Goal: Task Accomplishment & Management: Use online tool/utility

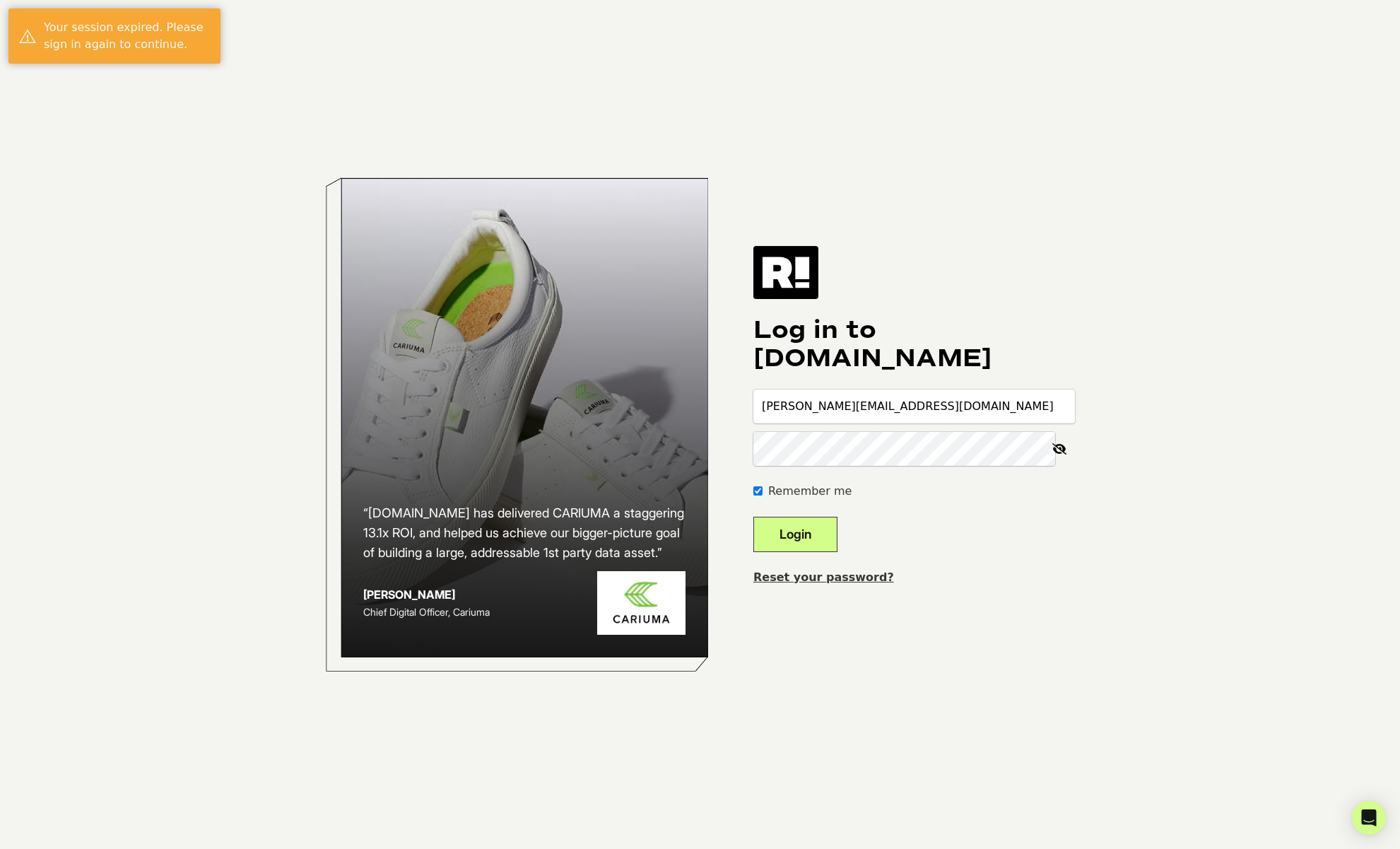
click at [827, 538] on button "Login" at bounding box center [796, 534] width 85 height 35
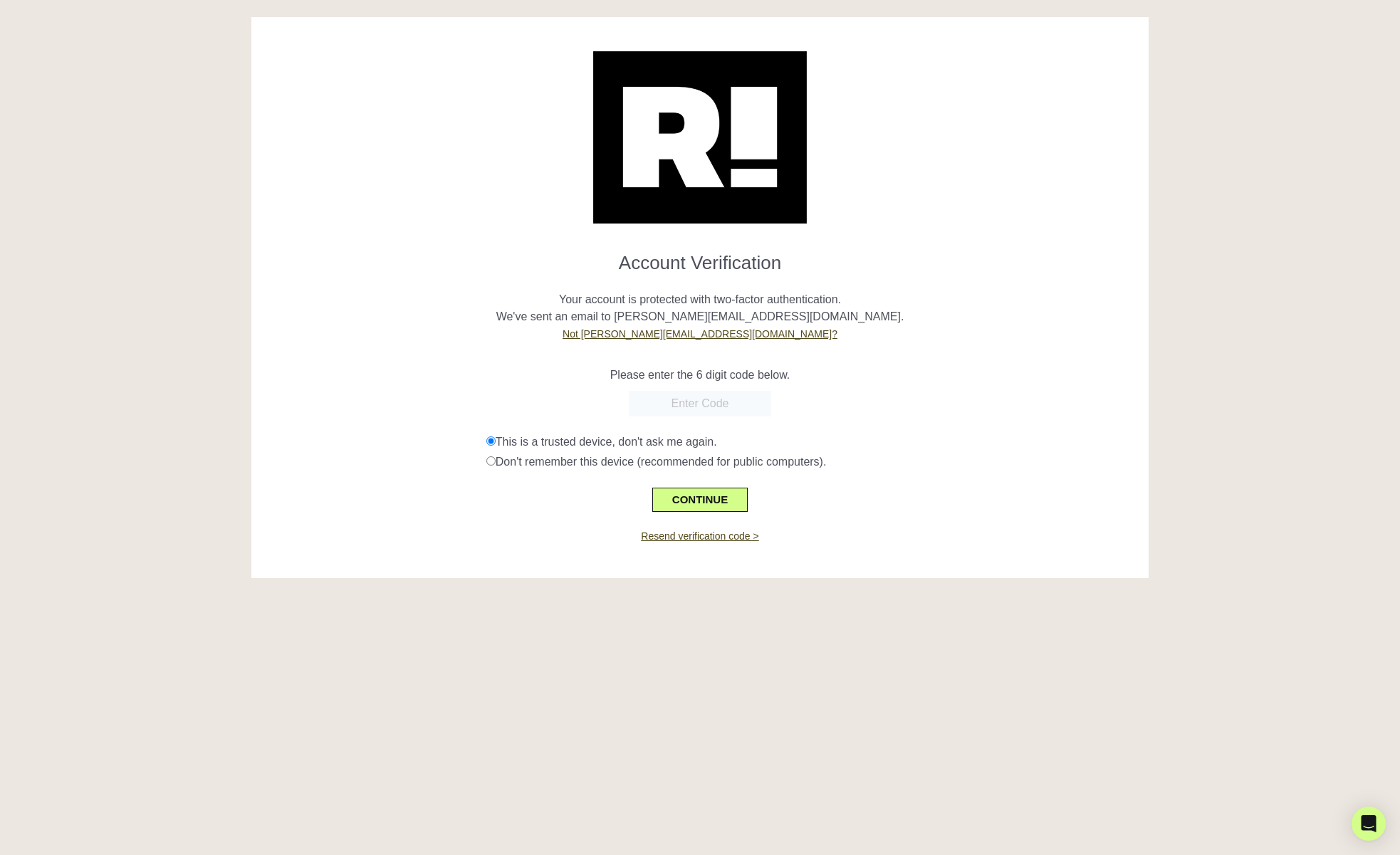
paste input "366986"
type input "366986"
click at [702, 494] on button "CONTINUE" at bounding box center [699, 500] width 95 height 24
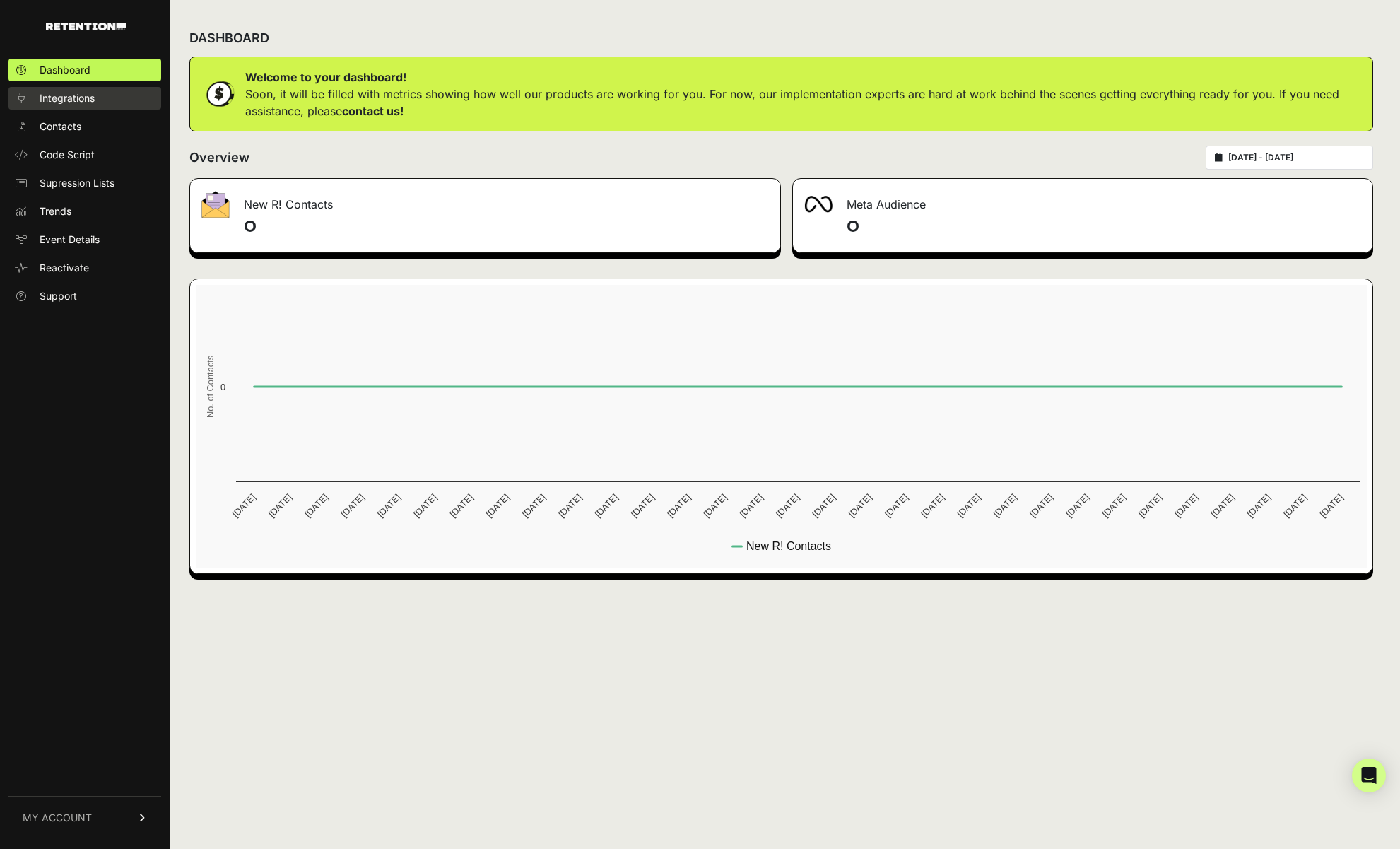
click at [77, 109] on link "Integrations" at bounding box center [85, 98] width 153 height 22
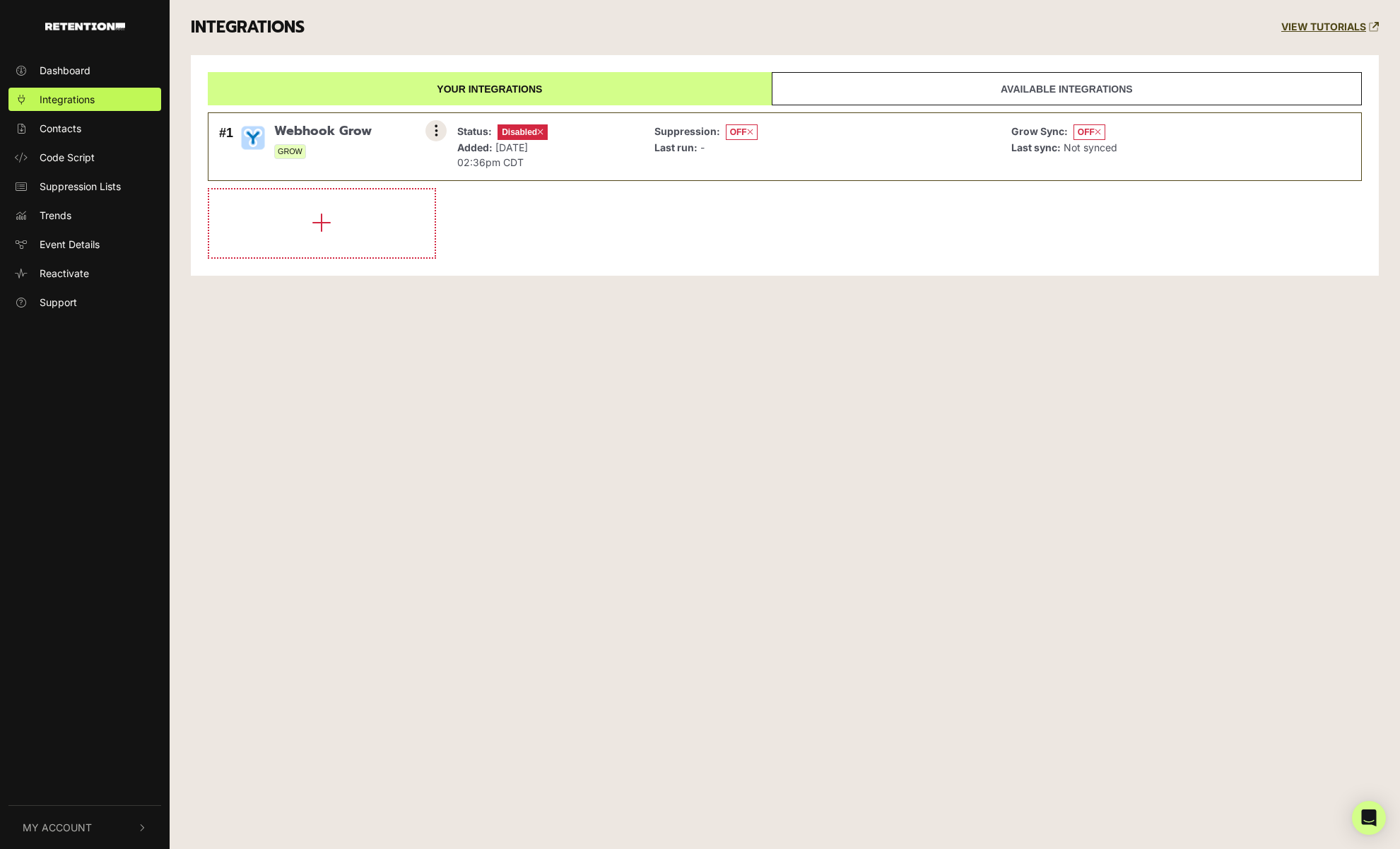
click at [434, 126] on icon at bounding box center [436, 131] width 4 height 14
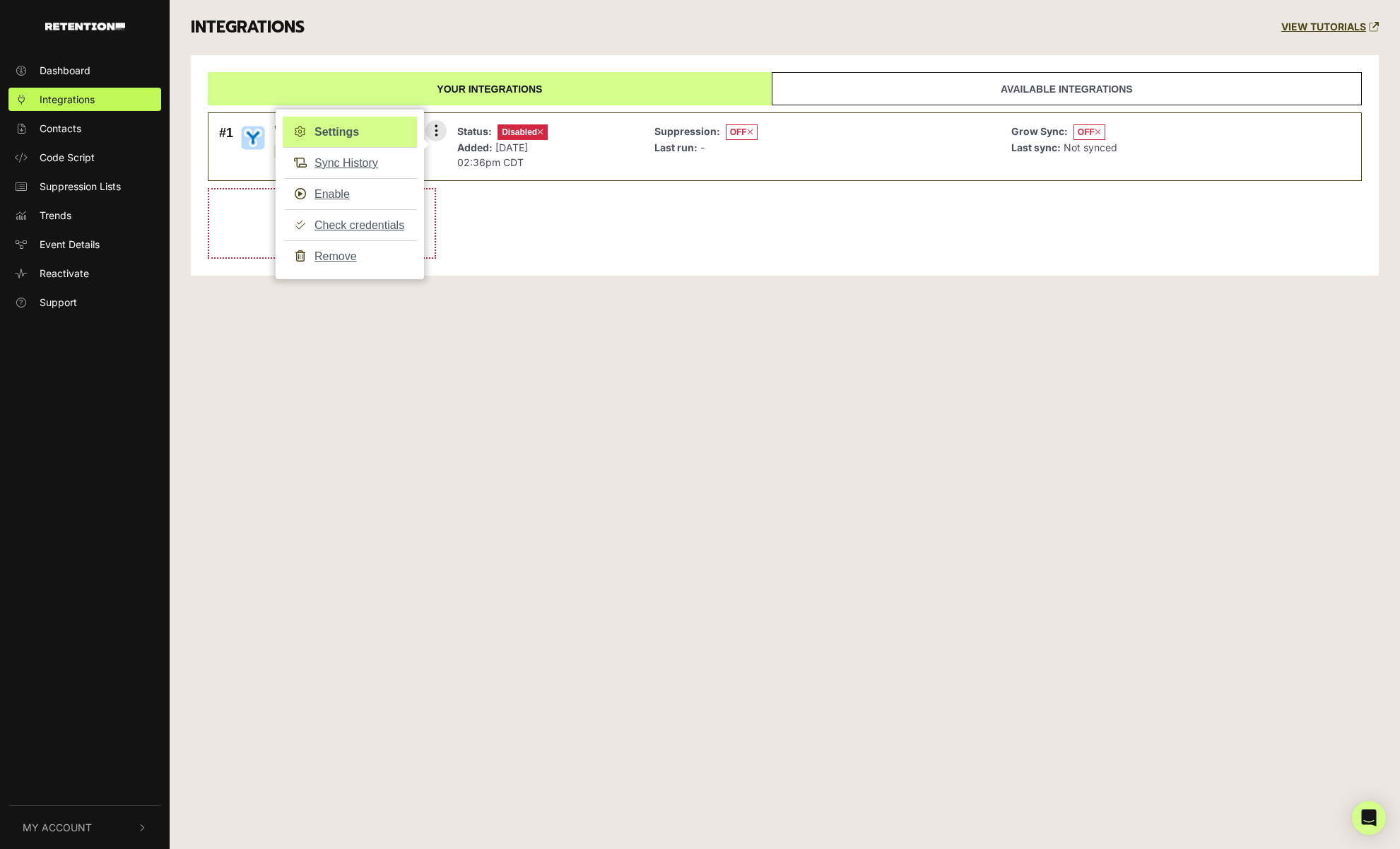
click at [339, 130] on link "Settings" at bounding box center [349, 132] width 134 height 31
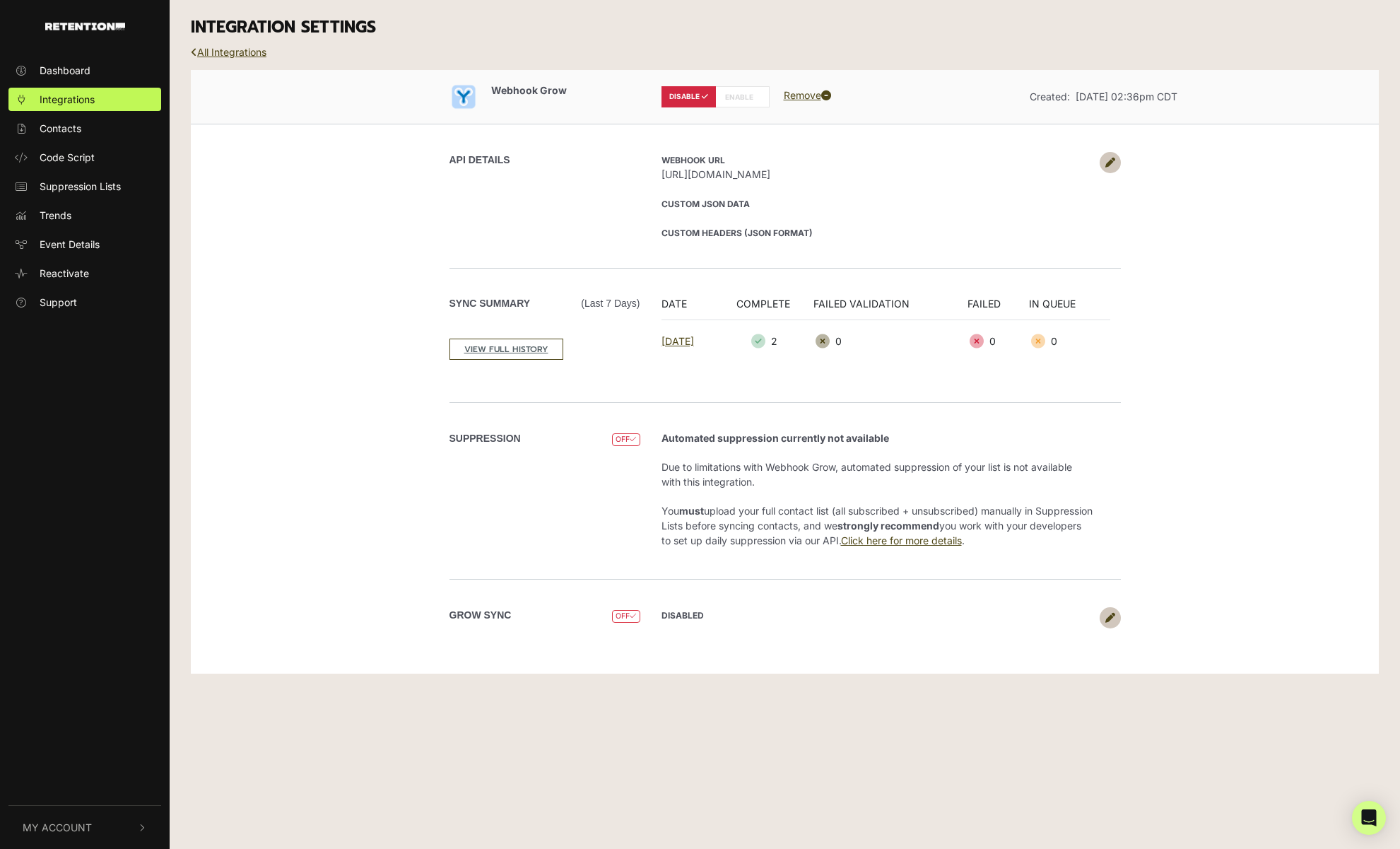
click at [812, 175] on span "[URL][DOMAIN_NAME]" at bounding box center [878, 174] width 432 height 15
copy span "retention_webhook"
click at [55, 160] on span "Code Script" at bounding box center [67, 157] width 55 height 15
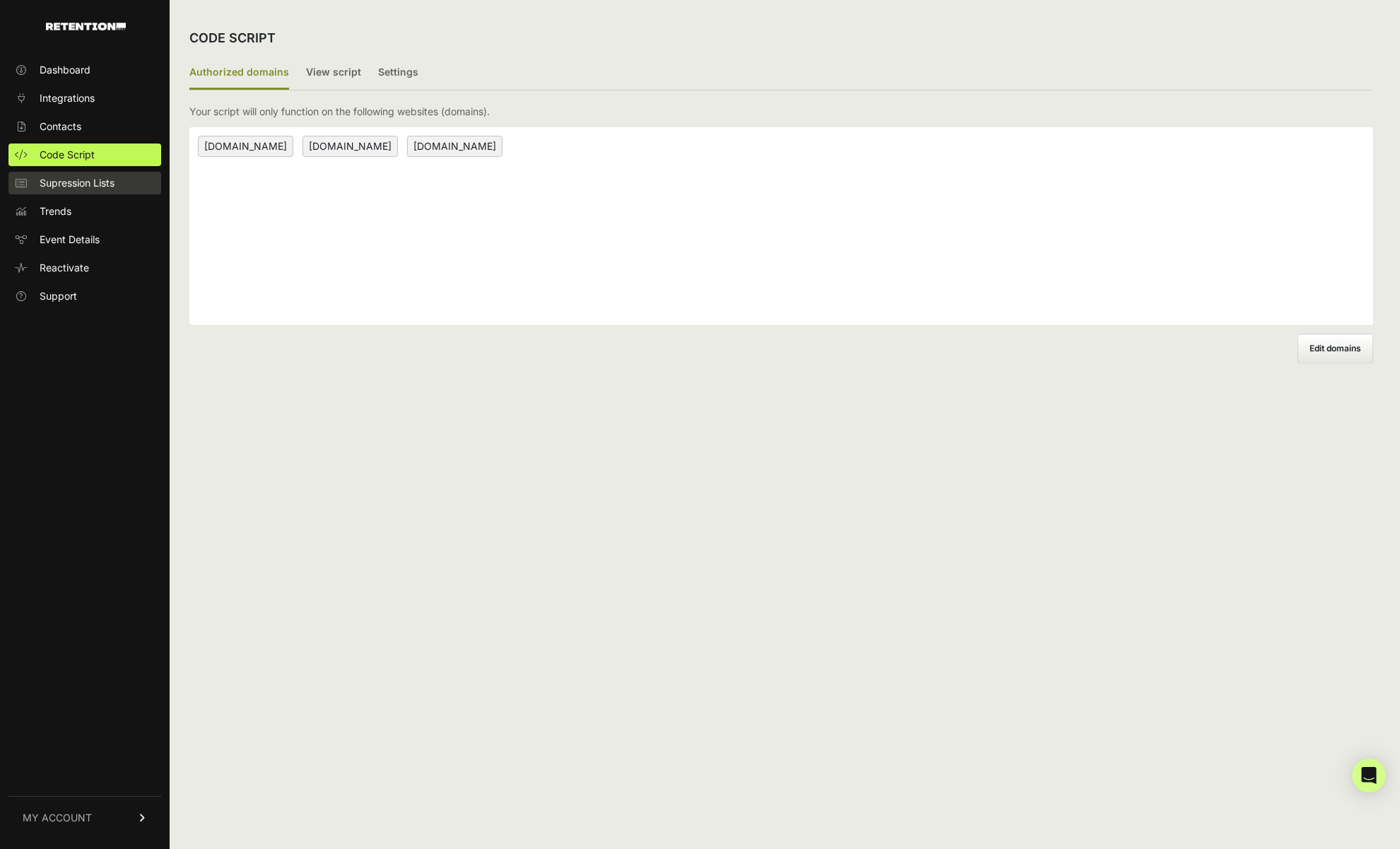
click at [64, 184] on span "Supression Lists" at bounding box center [76, 183] width 75 height 14
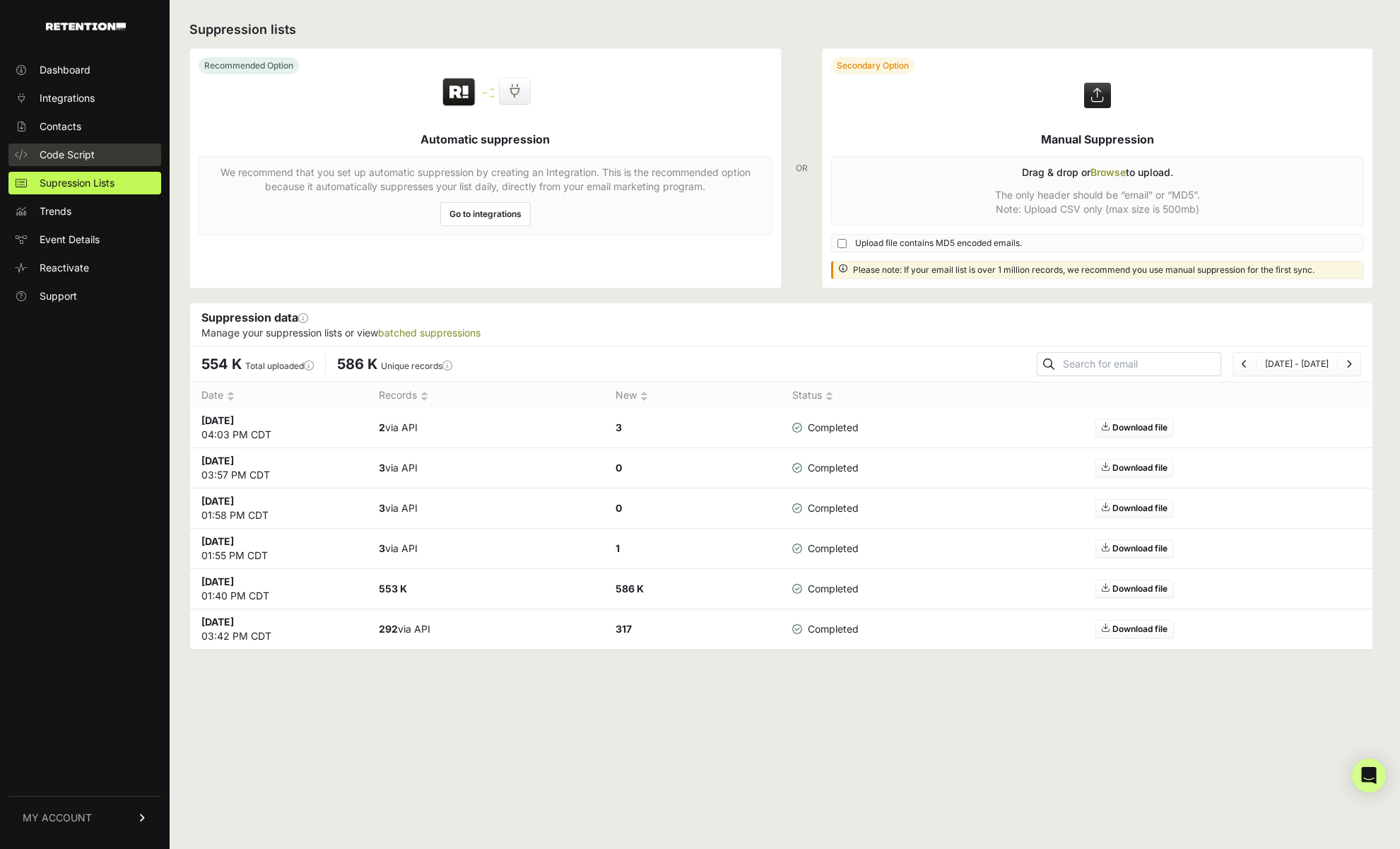
click at [69, 159] on span "Code Script" at bounding box center [67, 155] width 55 height 14
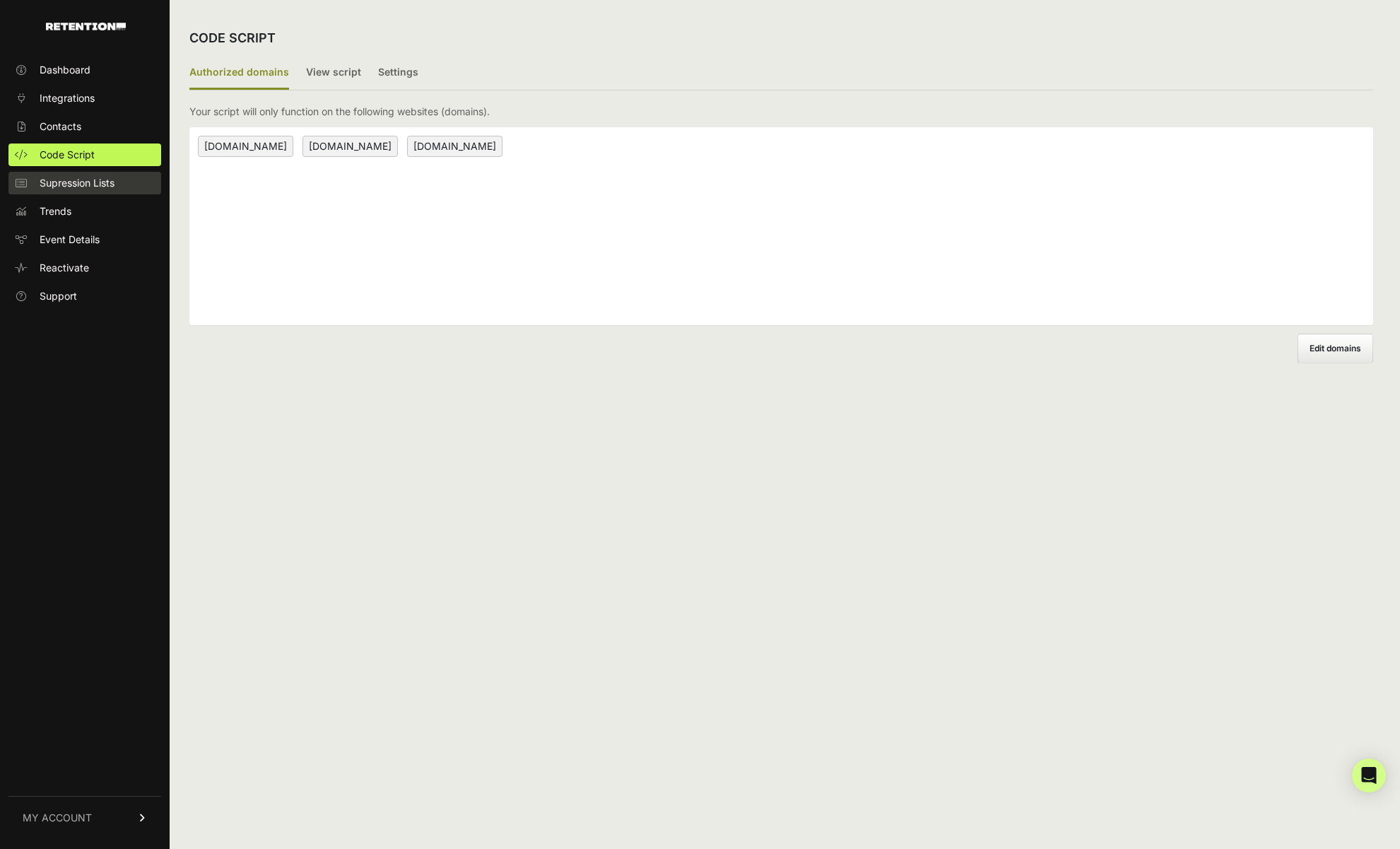
click at [67, 180] on span "Supression Lists" at bounding box center [76, 183] width 75 height 14
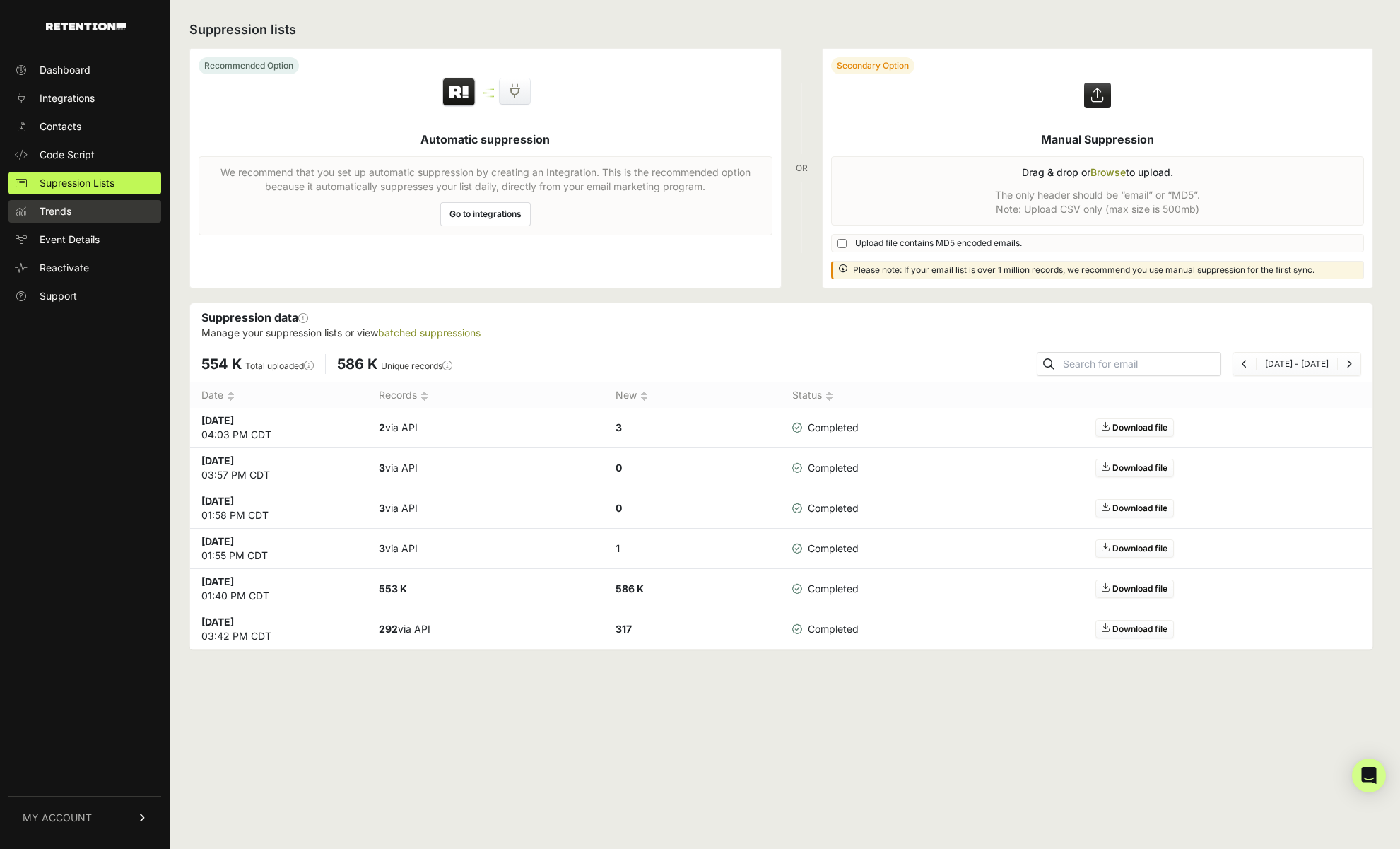
click at [41, 216] on span "Trends" at bounding box center [55, 211] width 31 height 14
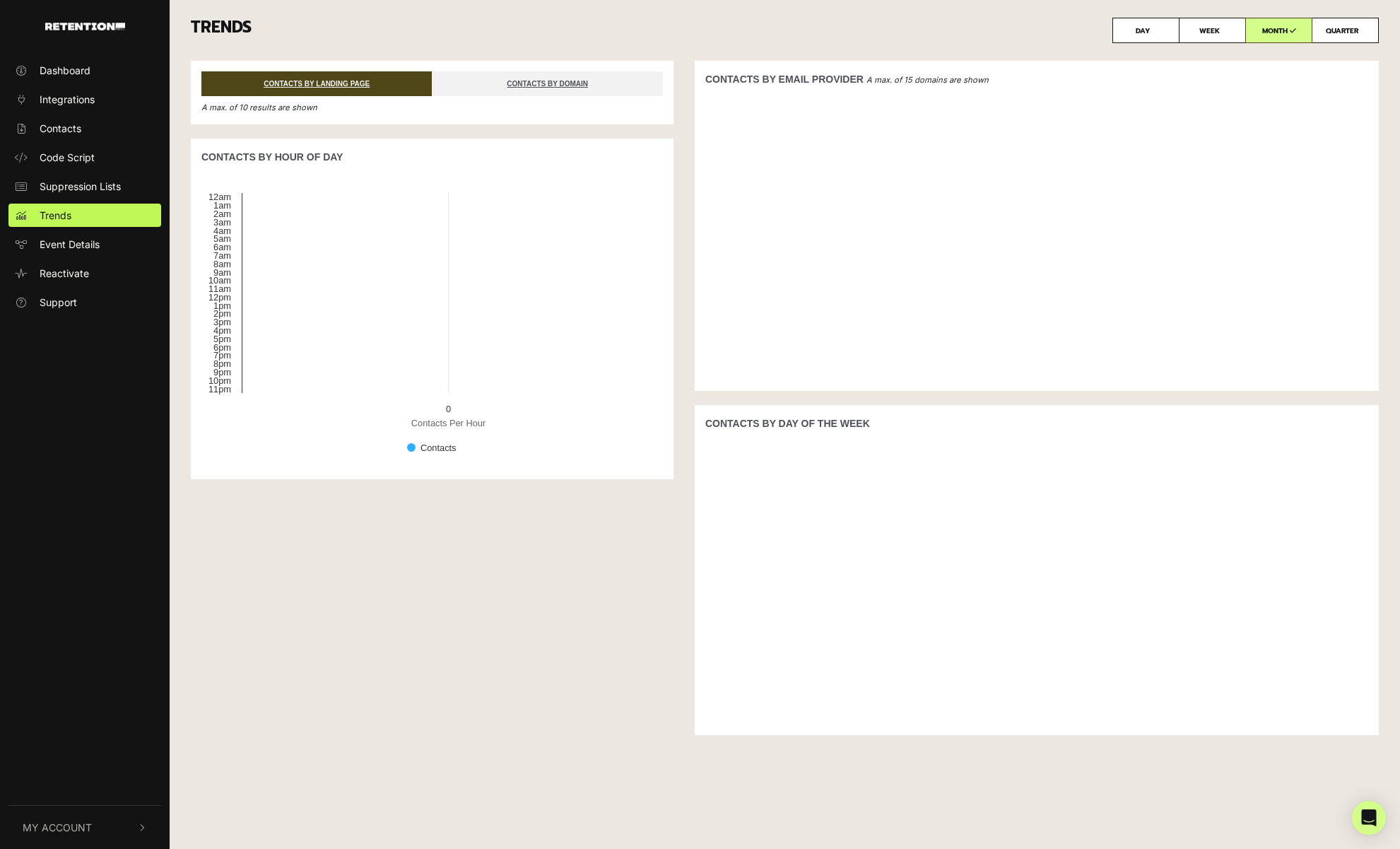
click at [66, 239] on span "Event Details" at bounding box center [69, 244] width 60 height 15
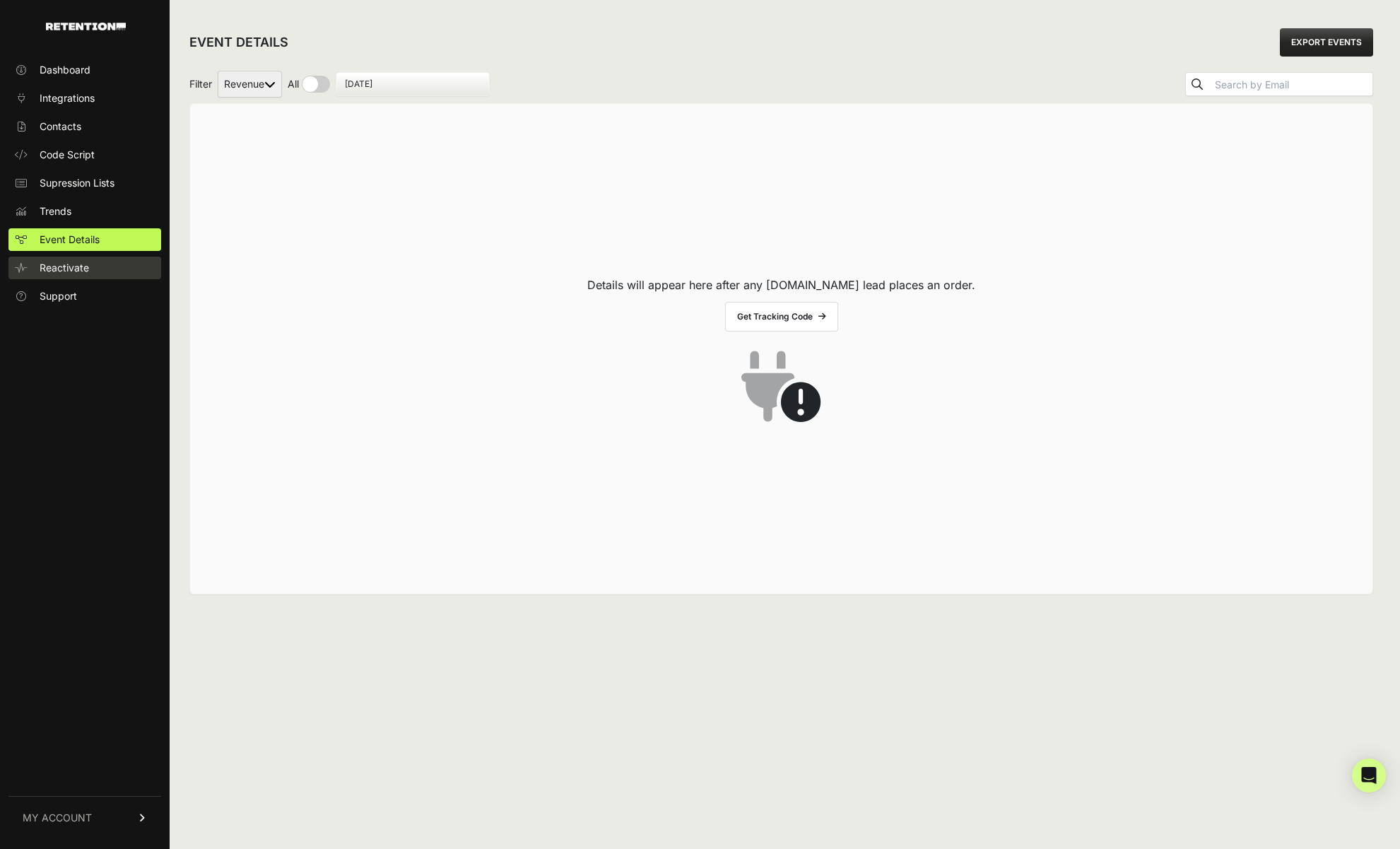
click at [58, 267] on span "Reactivate" at bounding box center [64, 268] width 49 height 14
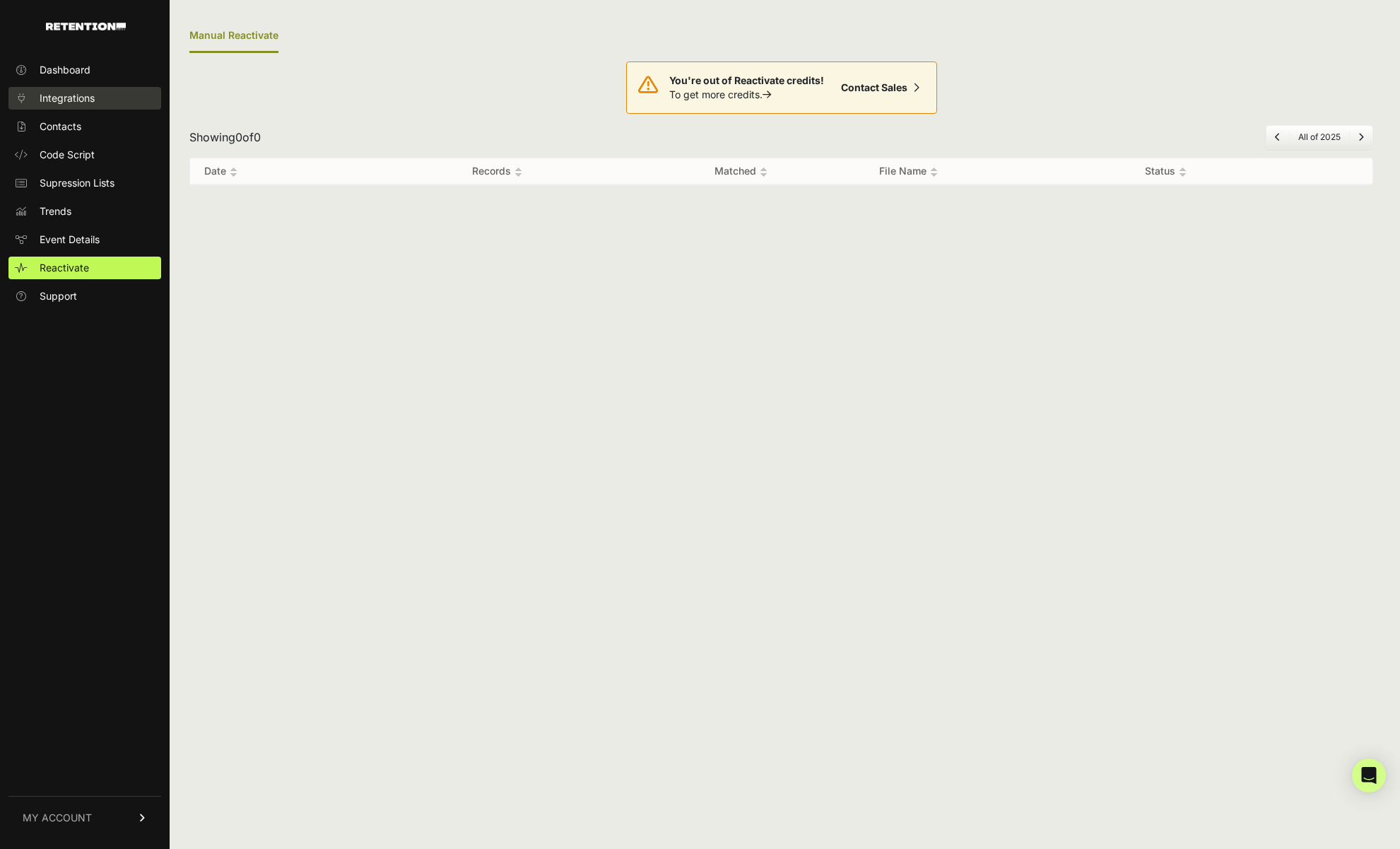
click at [65, 99] on span "Integrations" at bounding box center [67, 98] width 55 height 14
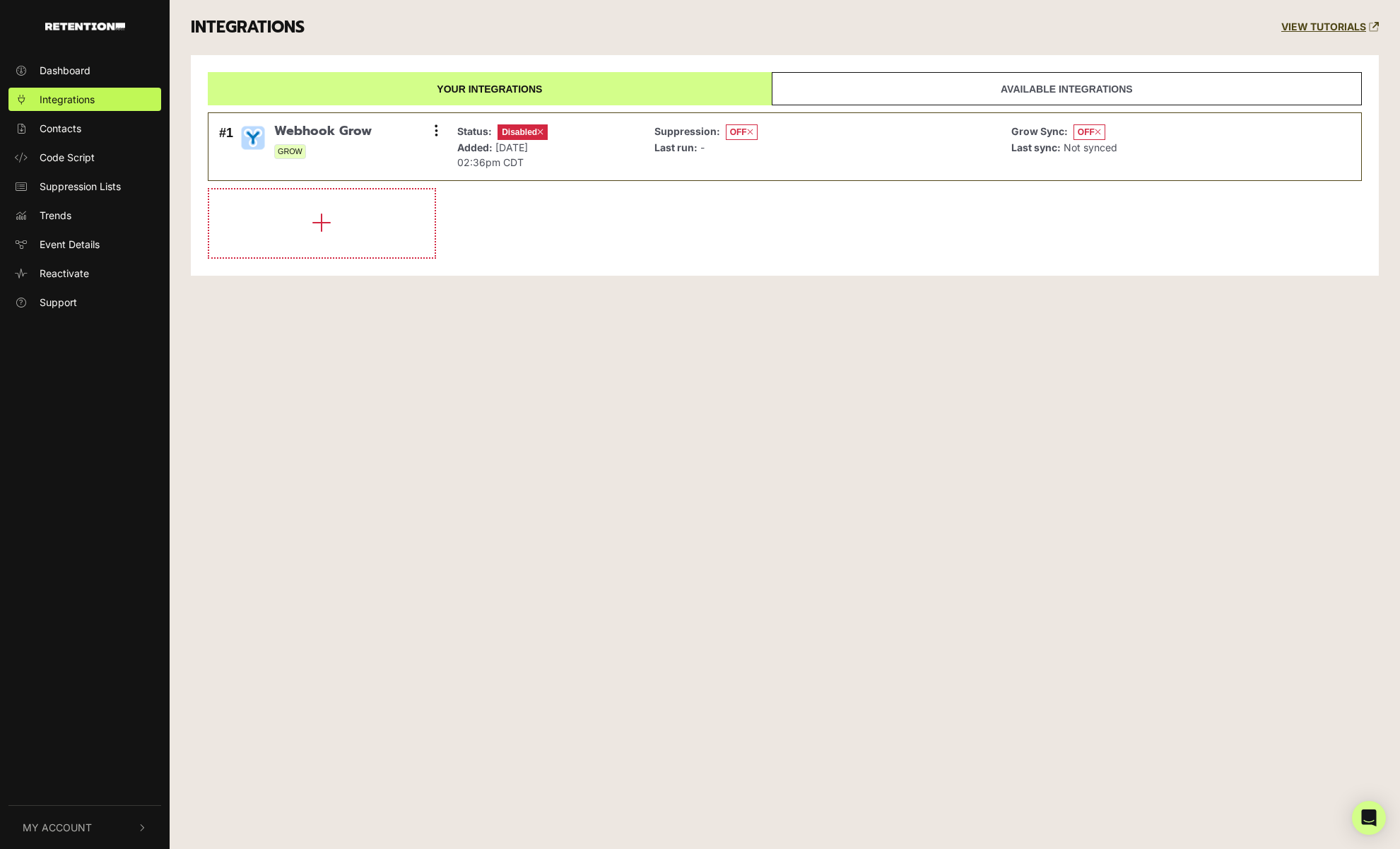
click at [77, 47] on ul at bounding box center [85, 49] width 170 height 8
click at [64, 63] on span "Dashboard" at bounding box center [65, 70] width 51 height 15
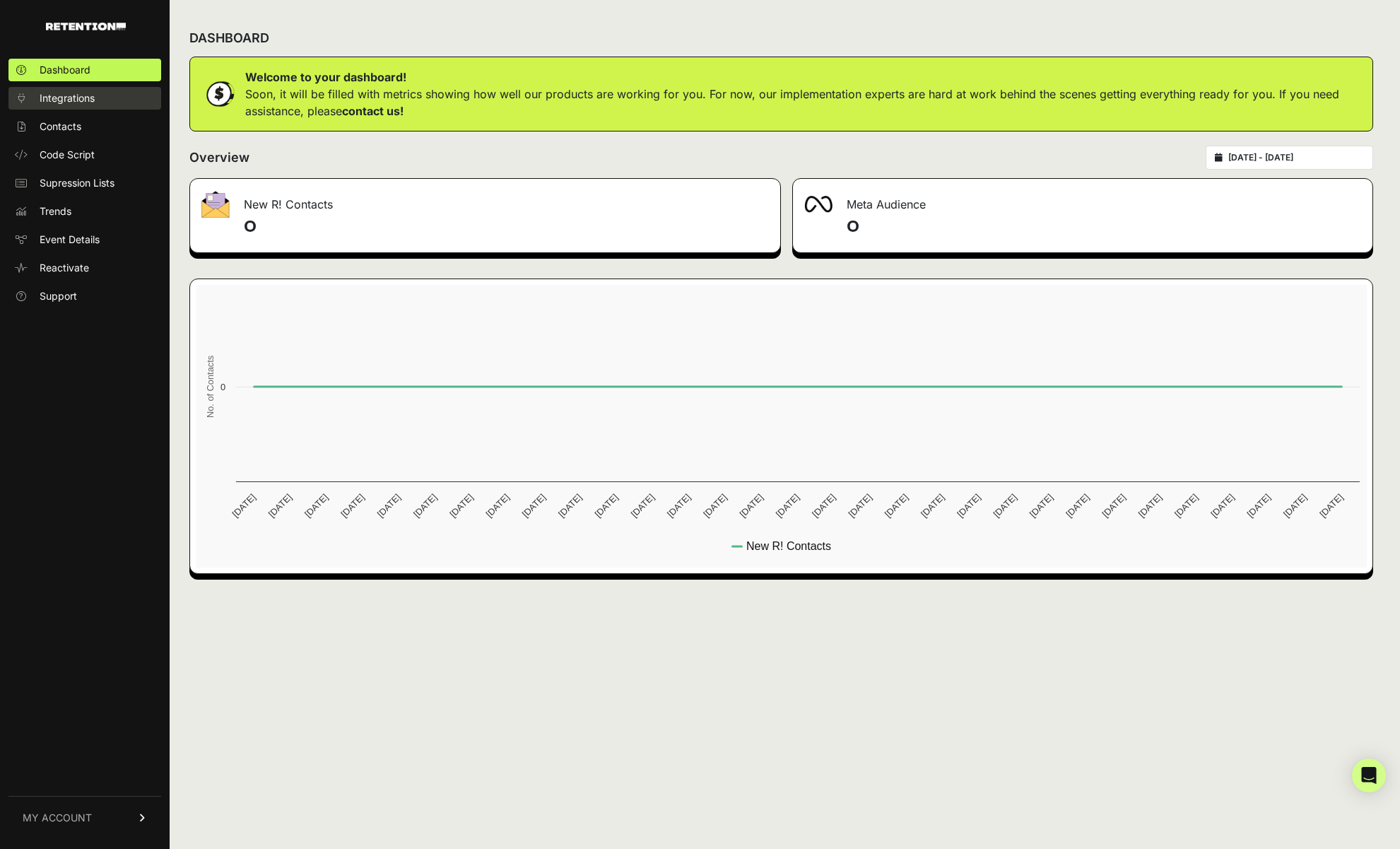
click at [59, 104] on span "Integrations" at bounding box center [67, 98] width 55 height 14
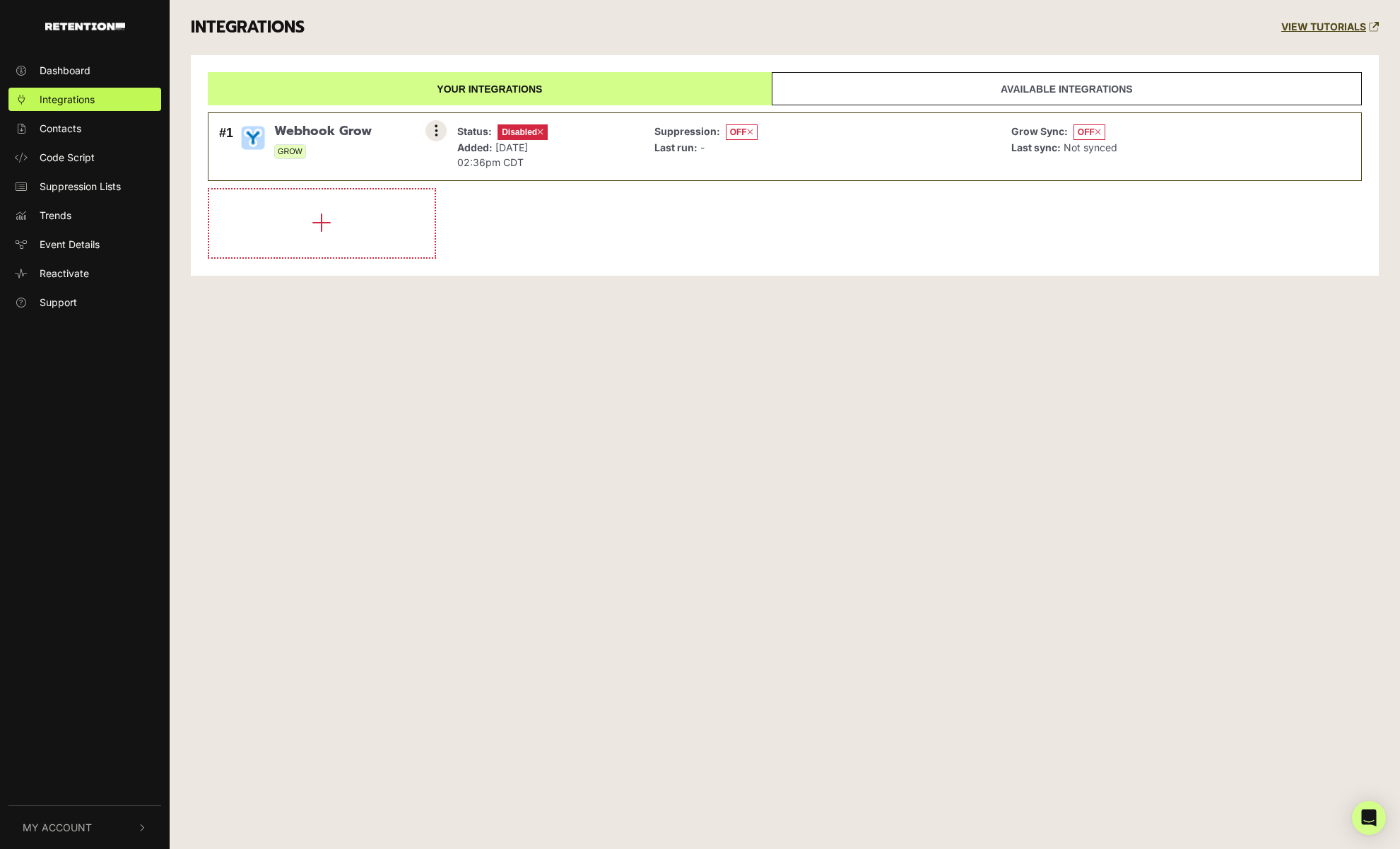
click at [433, 134] on button at bounding box center [436, 131] width 22 height 22
click at [608, 182] on ul "#1 Webhook Grow GROW Settings Sync History Enable Check credentials Remove Stat…" at bounding box center [785, 182] width 1155 height 154
click at [90, 138] on link "Contacts" at bounding box center [85, 129] width 153 height 23
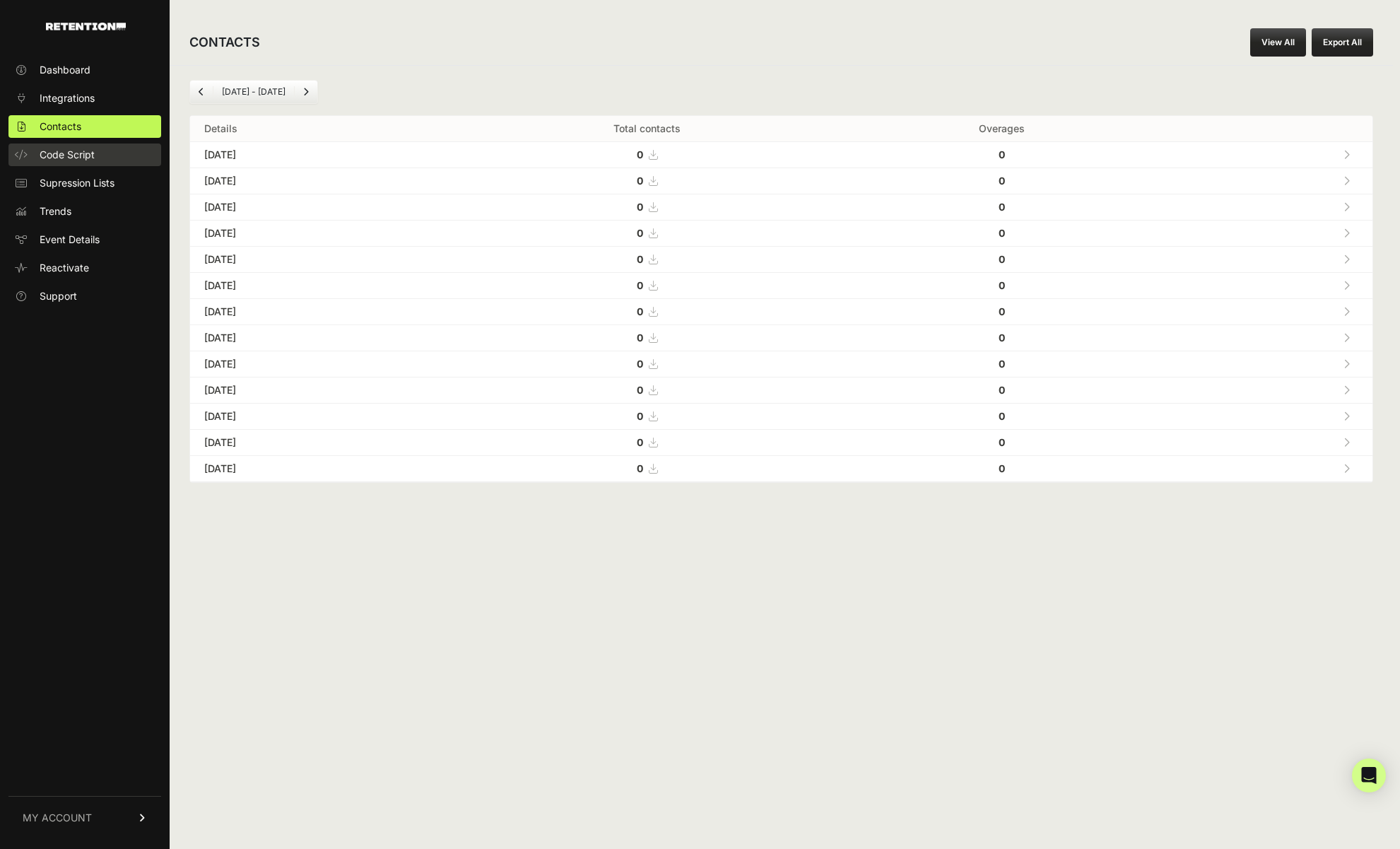
click at [73, 156] on span "Code Script" at bounding box center [67, 155] width 55 height 14
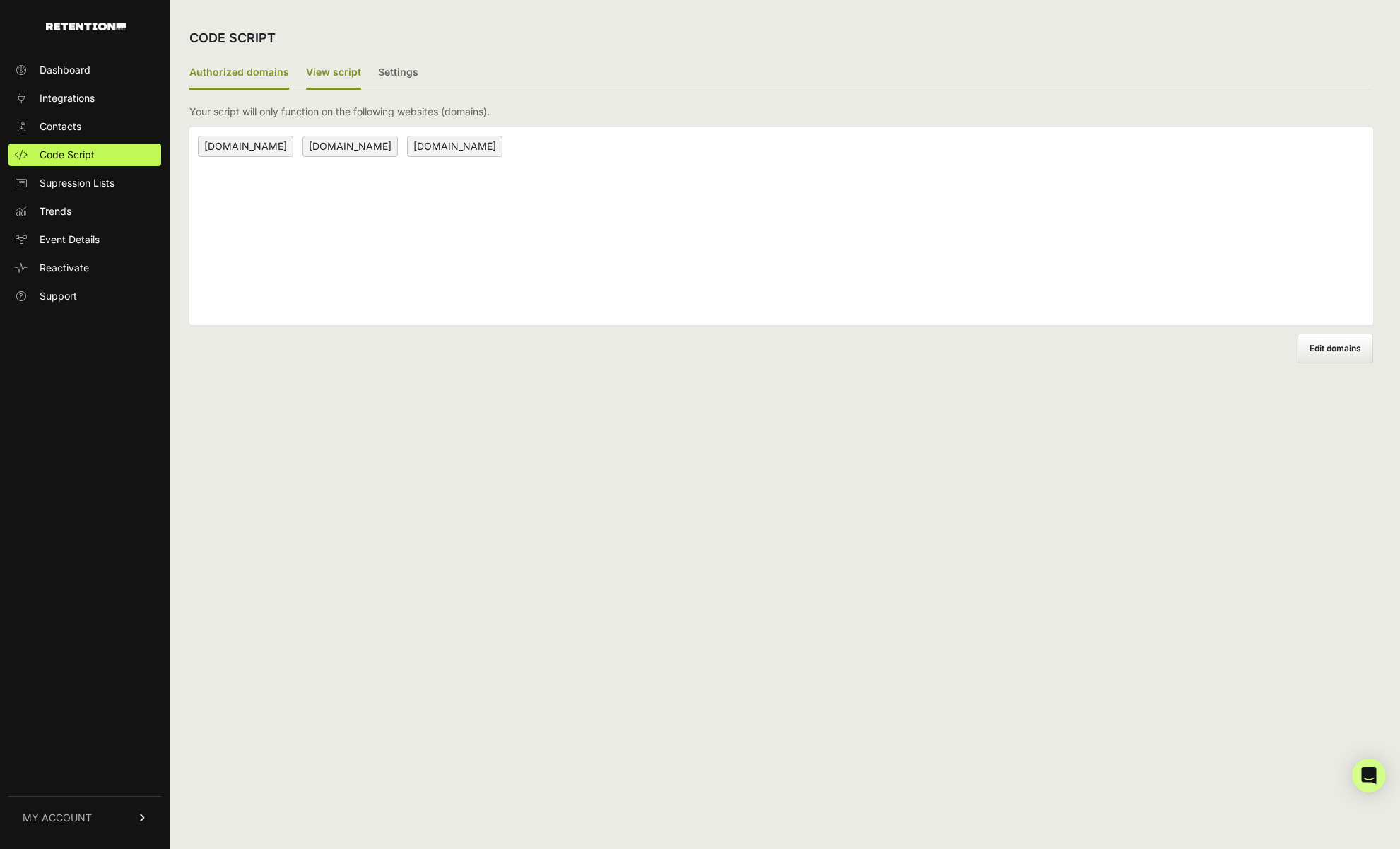
click at [339, 71] on label "View script" at bounding box center [333, 73] width 55 height 33
click at [0, 0] on input "View script" at bounding box center [0, 0] width 0 height 0
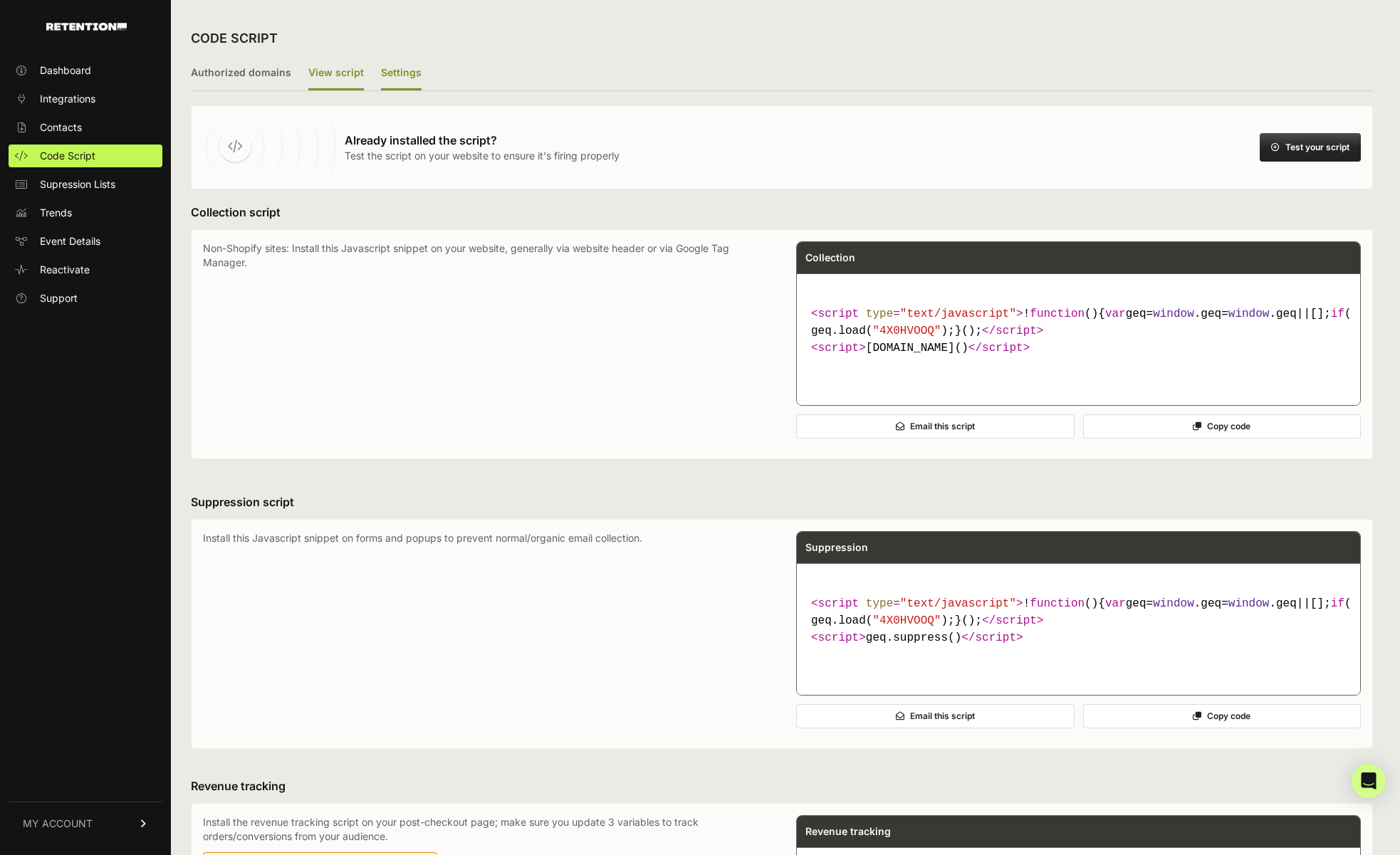
click at [386, 72] on label "Settings" at bounding box center [401, 73] width 41 height 34
click at [0, 0] on input "Settings" at bounding box center [0, 0] width 0 height 0
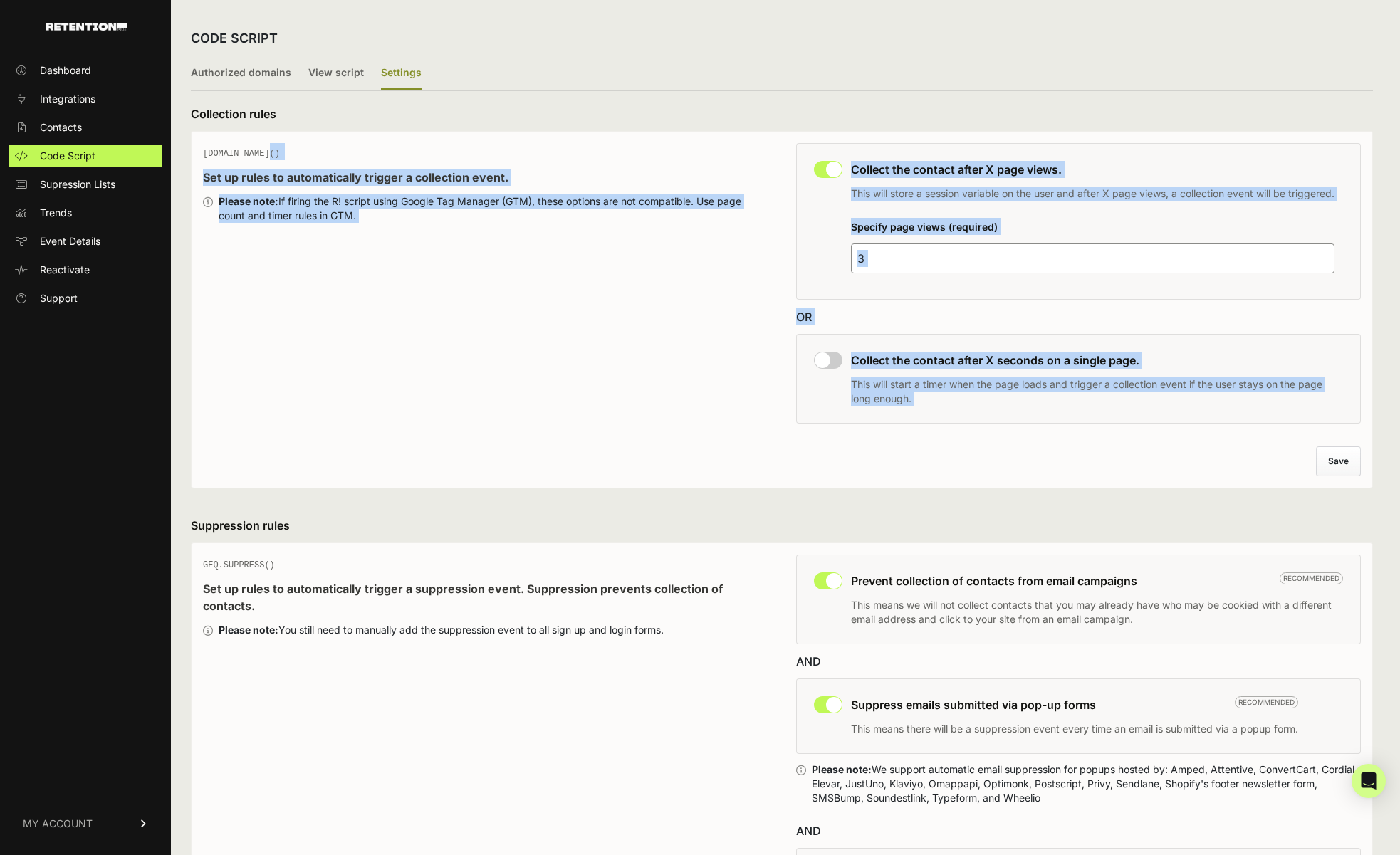
drag, startPoint x: 950, startPoint y: 435, endPoint x: 215, endPoint y: 149, distance: 788.7
click at [215, 149] on div "GEQ.PAGE() Set up rules to automatically trigger a collection event. Please not…" at bounding box center [782, 310] width 1182 height 358
click at [215, 149] on span "GEQ.PAGE()" at bounding box center [241, 153] width 77 height 10
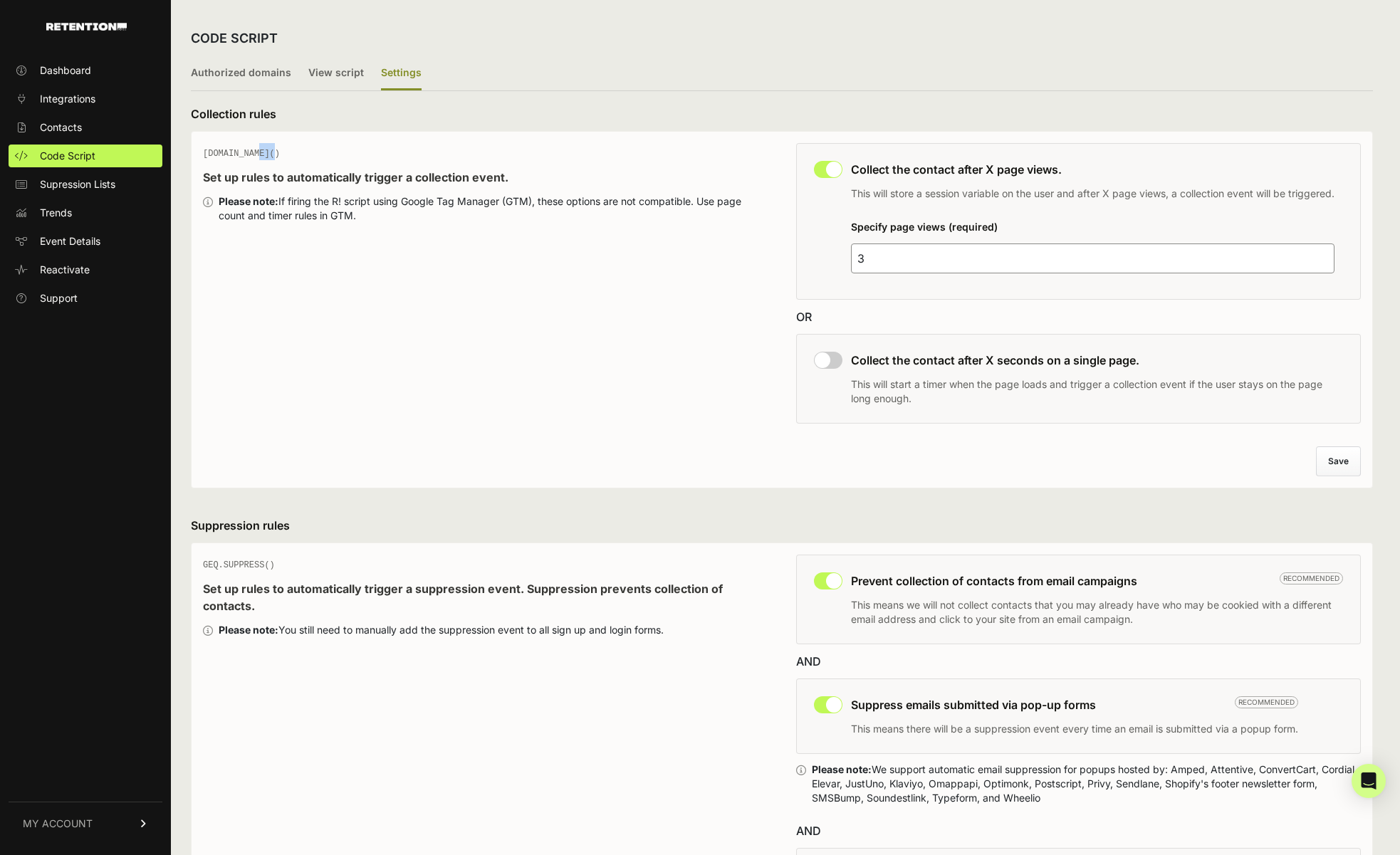
click at [215, 149] on span "GEQ.PAGE()" at bounding box center [241, 153] width 77 height 10
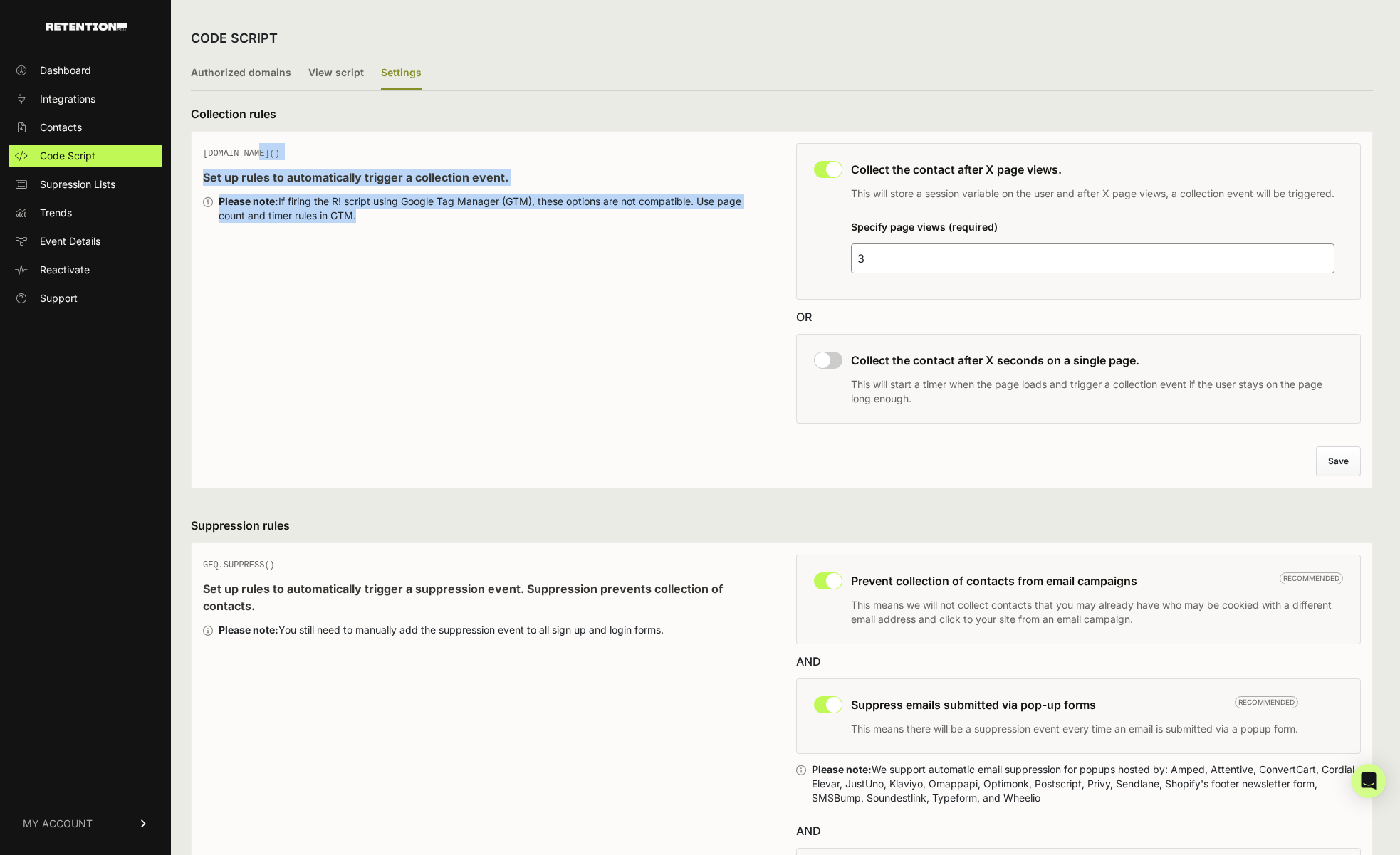
drag, startPoint x: 215, startPoint y: 149, endPoint x: 408, endPoint y: 264, distance: 224.7
click at [408, 264] on div "GEQ.PAGE() Set up rules to automatically trigger a collection event. Please not…" at bounding box center [484, 287] width 564 height 289
drag, startPoint x: 407, startPoint y: 260, endPoint x: 205, endPoint y: 149, distance: 230.5
click at [205, 149] on div "GEQ.PAGE() Set up rules to automatically trigger a collection event. Please not…" at bounding box center [484, 287] width 564 height 289
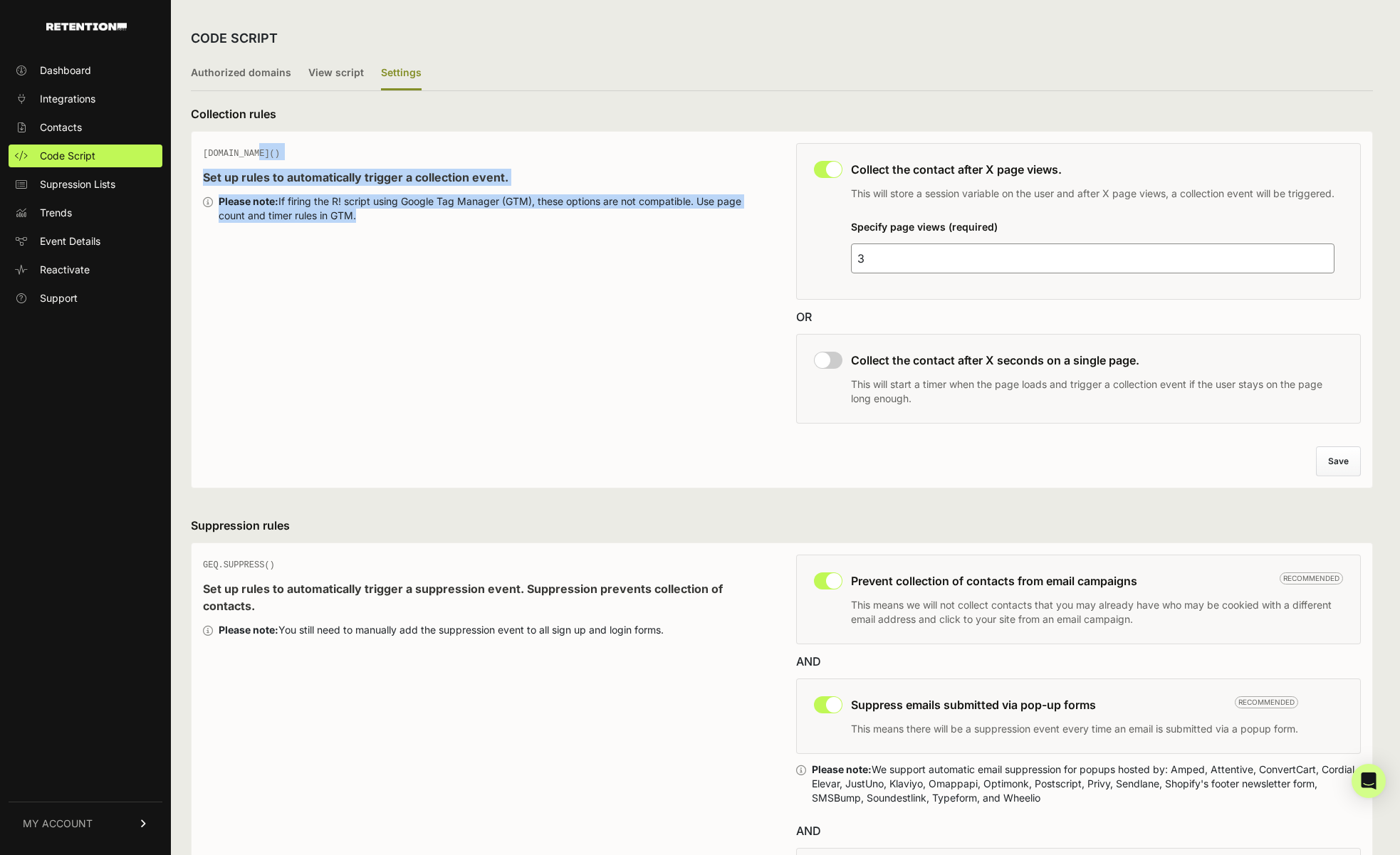
click at [205, 149] on span "GEQ.PAGE()" at bounding box center [241, 153] width 77 height 10
drag, startPoint x: 205, startPoint y: 149, endPoint x: 425, endPoint y: 236, distance: 236.6
click at [425, 236] on div "GEQ.PAGE() Set up rules to automatically trigger a collection event. Please not…" at bounding box center [484, 287] width 564 height 289
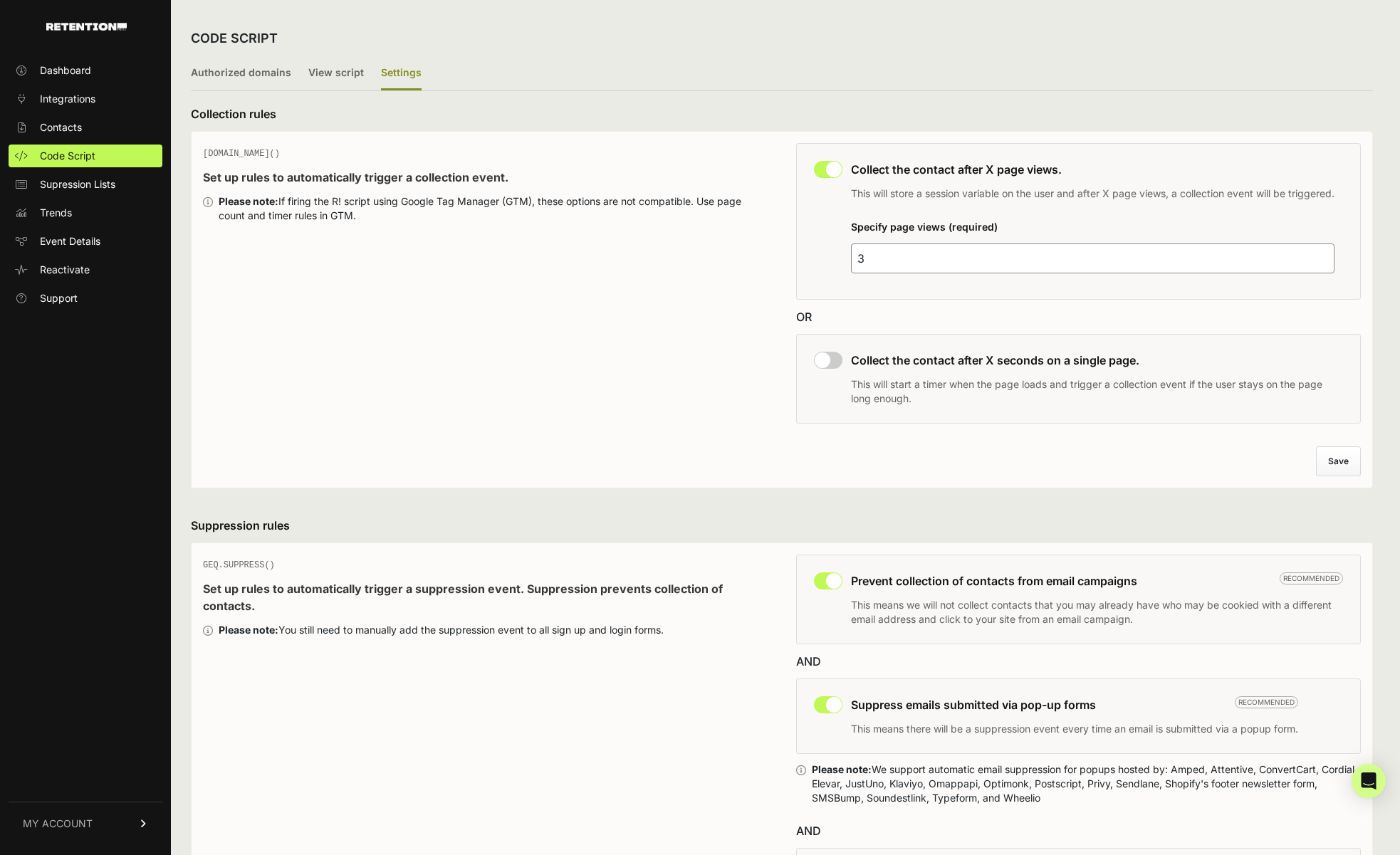
drag, startPoint x: 425, startPoint y: 236, endPoint x: 502, endPoint y: 257, distance: 79.8
click at [434, 241] on div "GEQ.PAGE() Set up rules to automatically trigger a collection event. Please not…" at bounding box center [484, 287] width 564 height 289
click at [838, 365] on input "checkbox" at bounding box center [828, 360] width 28 height 17
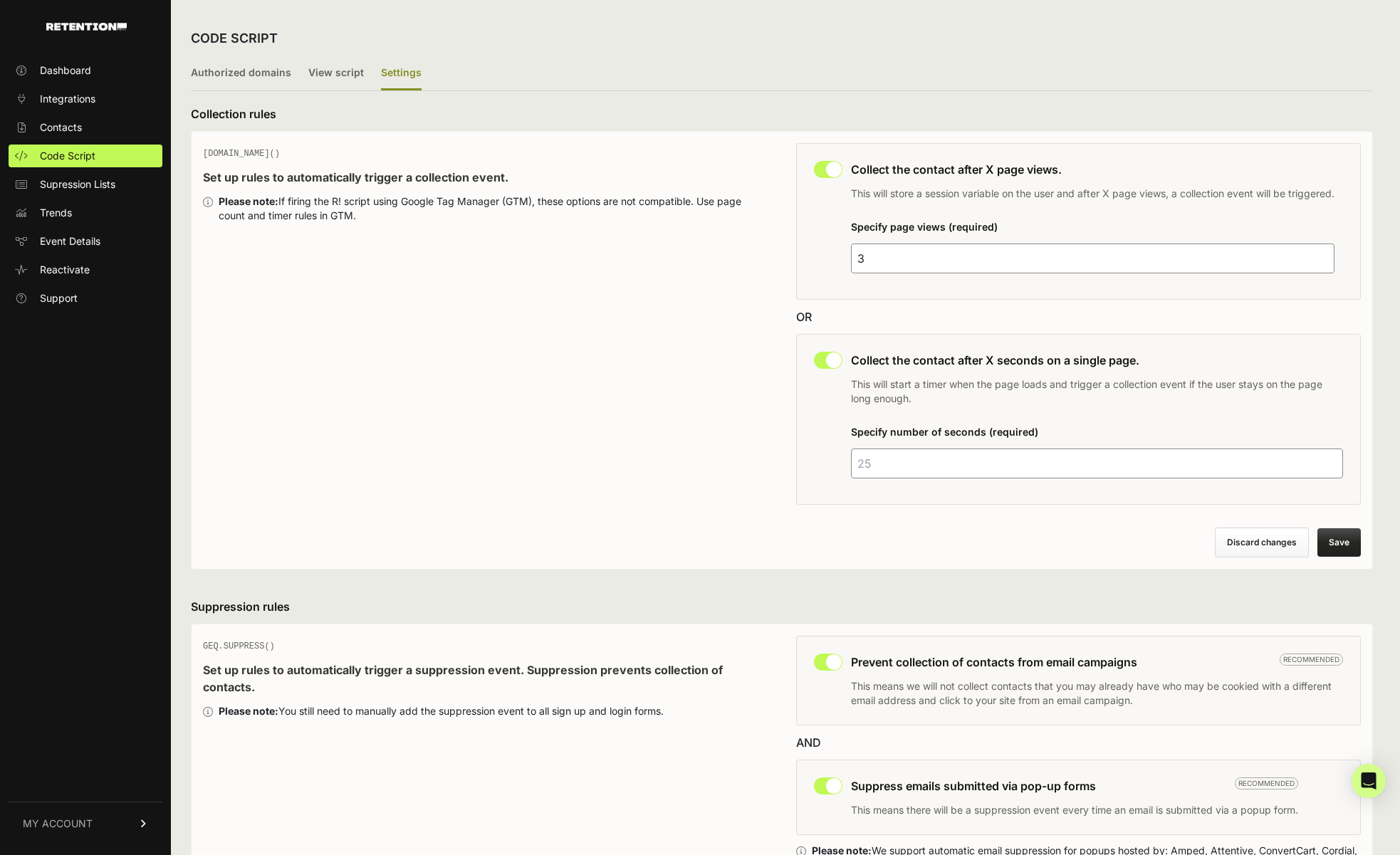
click at [838, 365] on input "checkbox" at bounding box center [828, 360] width 28 height 17
checkbox input "false"
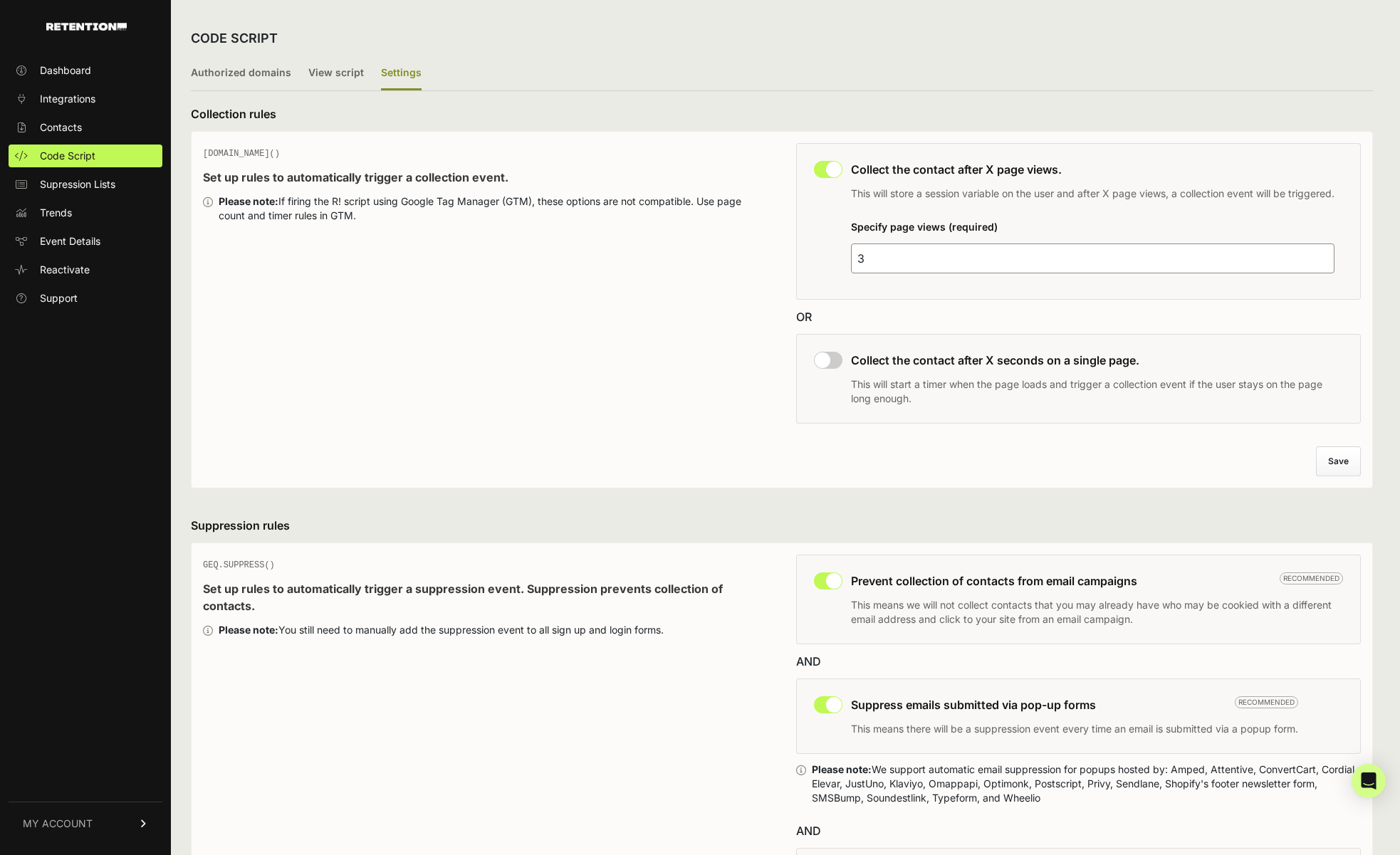
click at [227, 235] on div "GEQ.PAGE() Set up rules to automatically trigger a collection event. Please not…" at bounding box center [484, 287] width 564 height 289
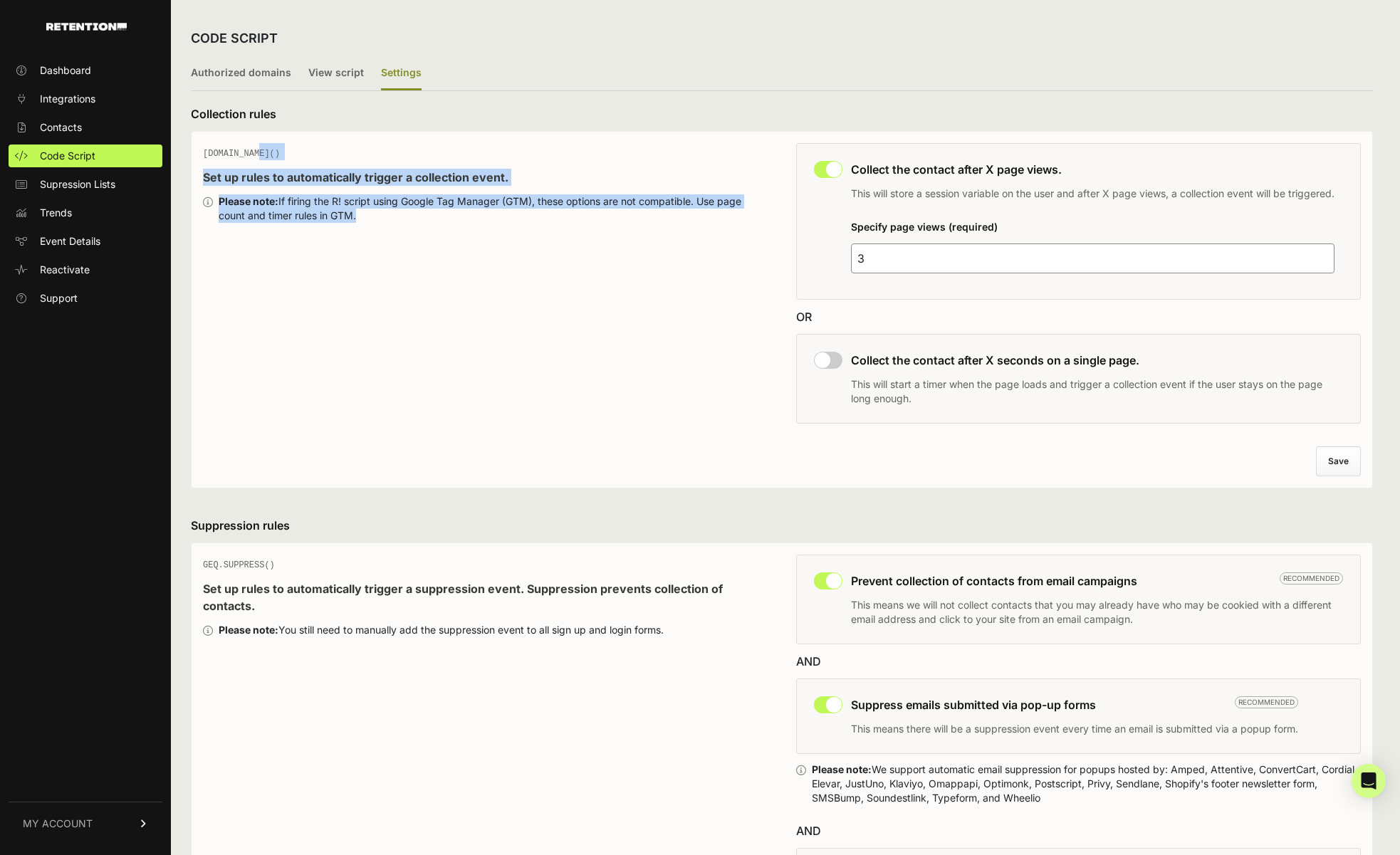
drag, startPoint x: 227, startPoint y: 235, endPoint x: 195, endPoint y: 154, distance: 87.1
click at [195, 155] on div "GEQ.PAGE() Set up rules to automatically trigger a collection event. Please not…" at bounding box center [782, 310] width 1182 height 358
click at [195, 154] on div "GEQ.PAGE() Set up rules to automatically trigger a collection event. Please not…" at bounding box center [782, 310] width 1182 height 358
drag, startPoint x: 195, startPoint y: 154, endPoint x: 369, endPoint y: 220, distance: 186.1
click at [369, 220] on div "GEQ.PAGE() Set up rules to automatically trigger a collection event. Please not…" at bounding box center [782, 310] width 1182 height 358
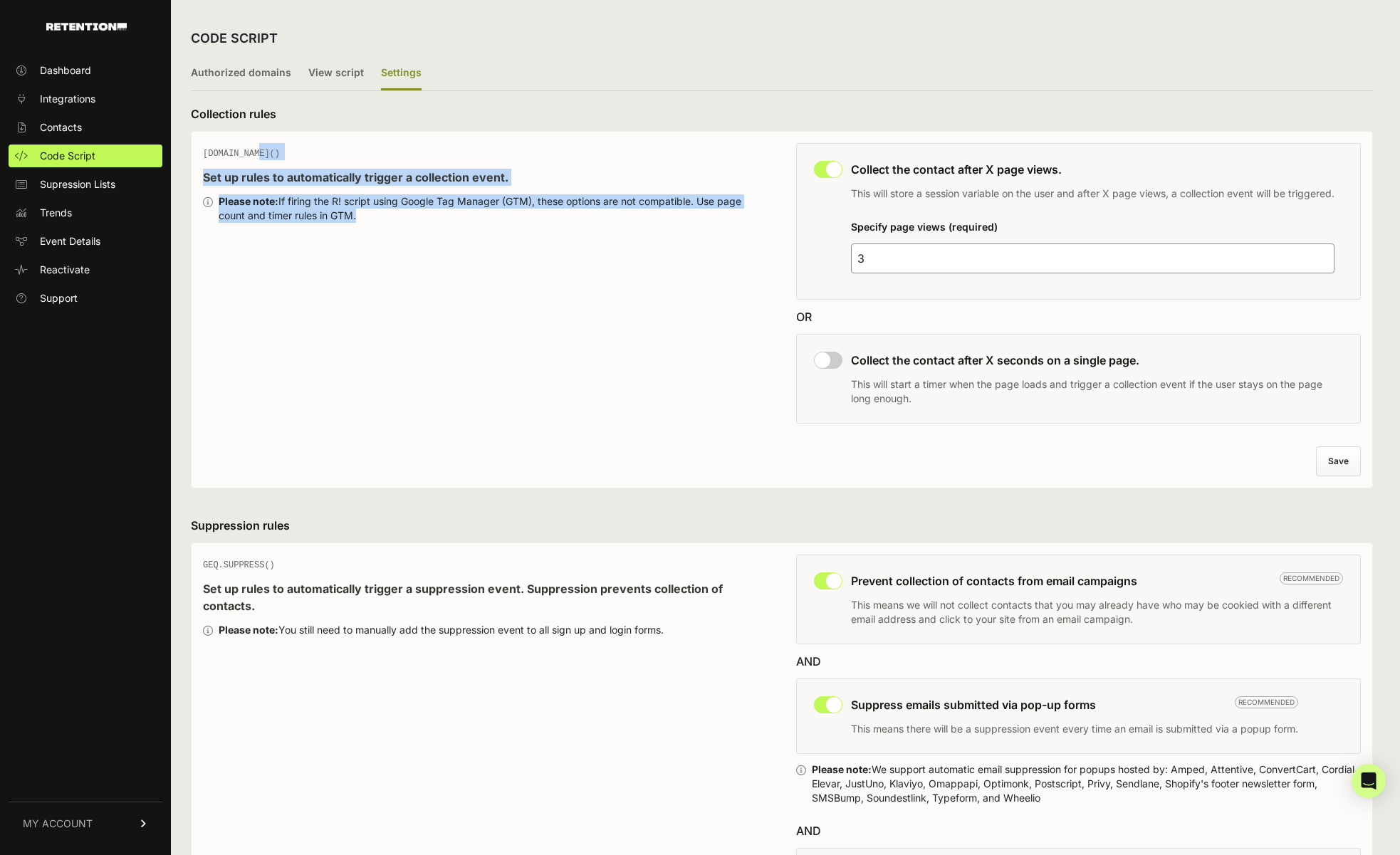
click at [369, 220] on div "Please note: If firing the R! script using Google Tag Manager (GTM), these opti…" at bounding box center [493, 208] width 549 height 28
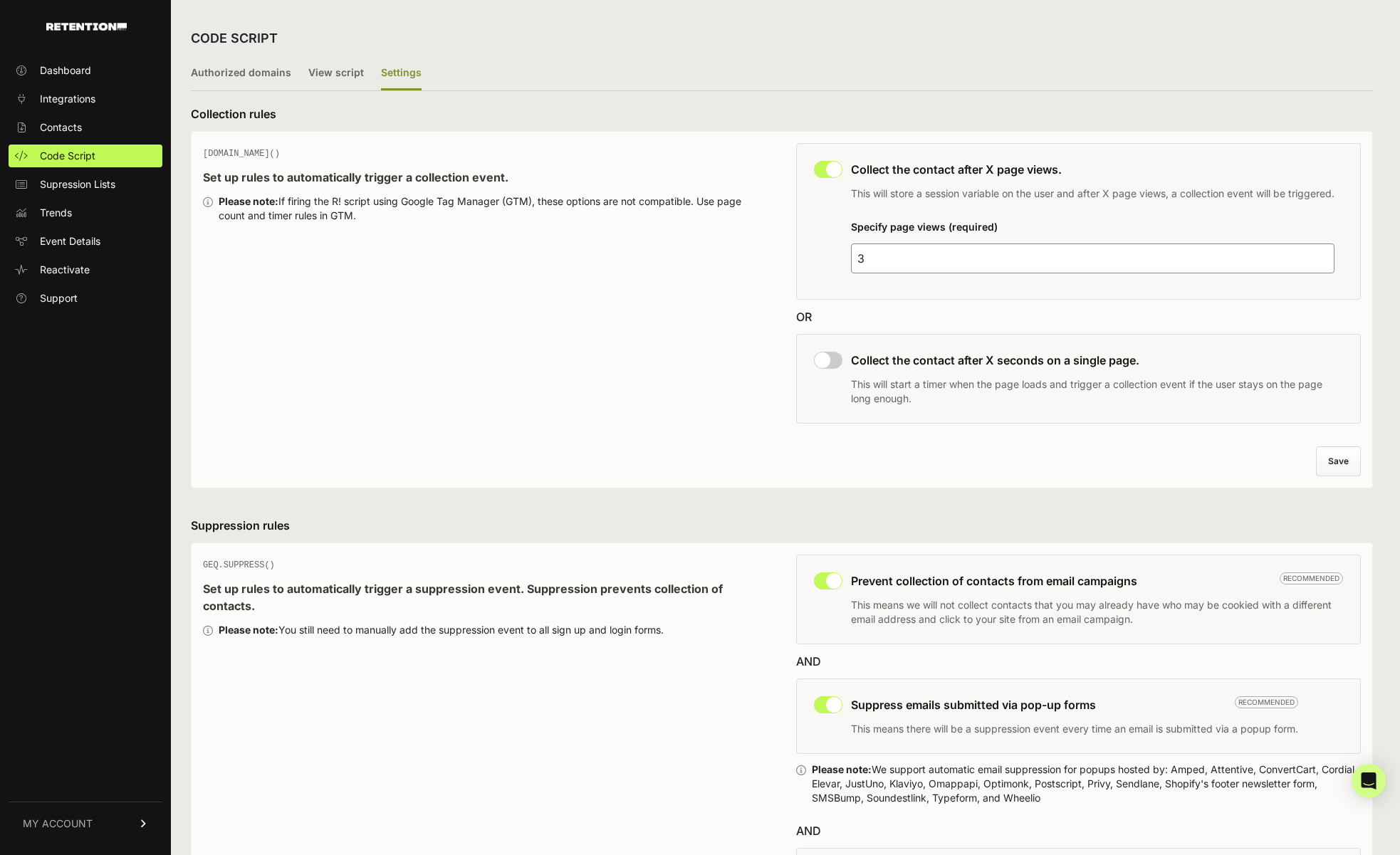
click at [831, 169] on input "checkbox" at bounding box center [828, 169] width 28 height 17
checkbox input "false"
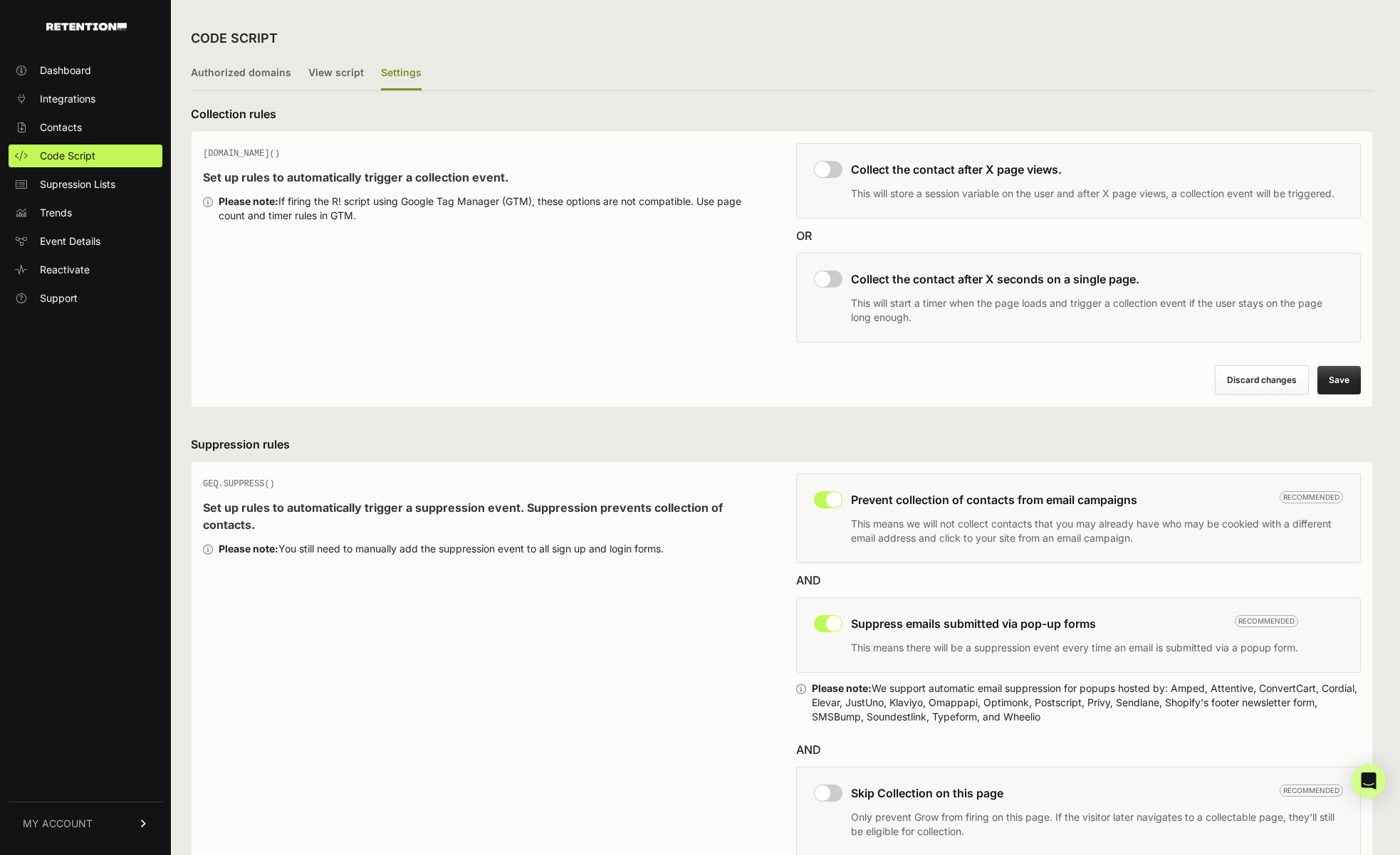
click at [831, 168] on input "checkbox" at bounding box center [828, 169] width 28 height 17
checkbox input "true"
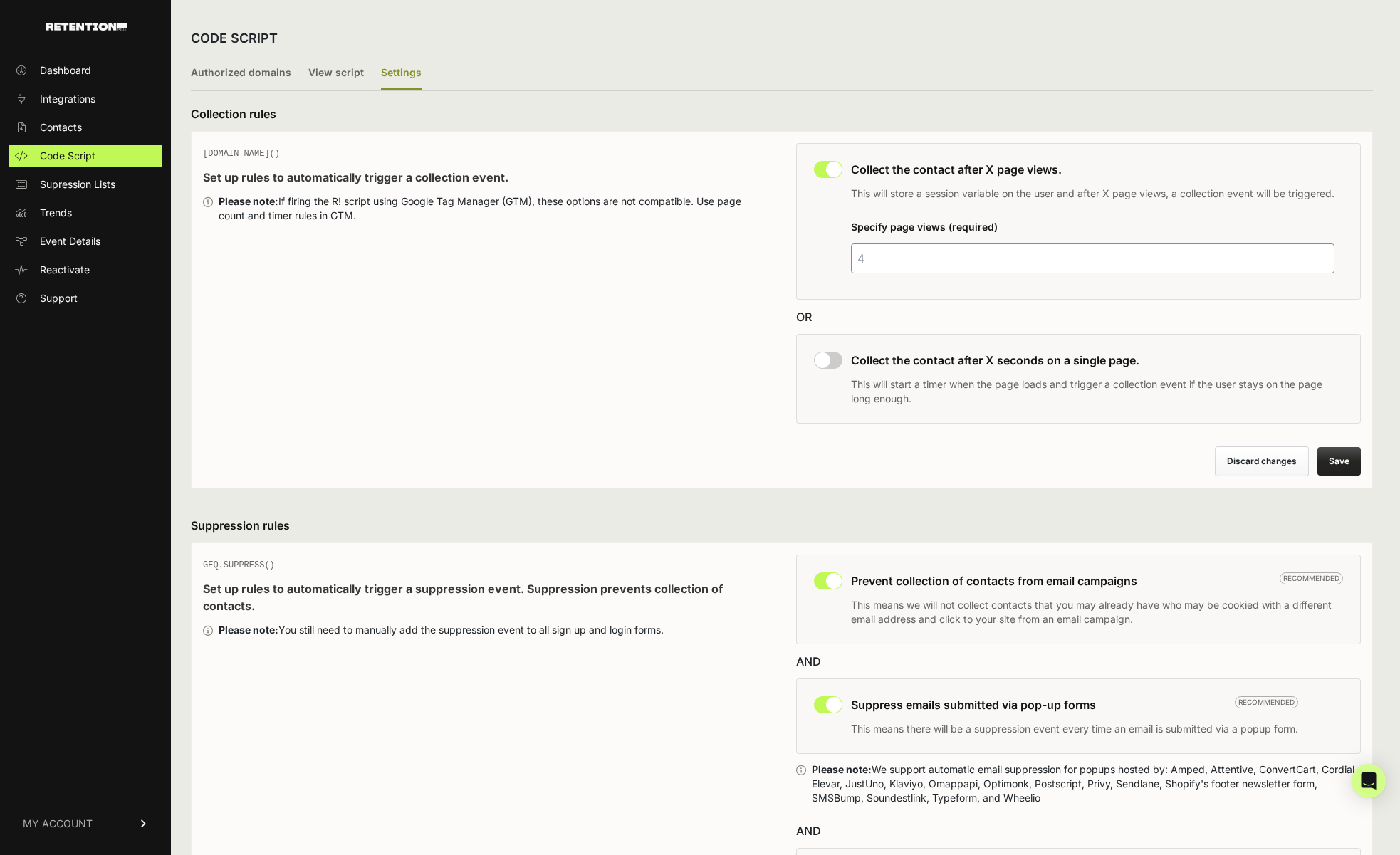
click at [1270, 471] on button "Discard changes" at bounding box center [1261, 461] width 94 height 30
type input "3"
click at [278, 200] on div "Please note: If firing the R! script using Google Tag Manager (GTM), these opti…" at bounding box center [493, 208] width 549 height 28
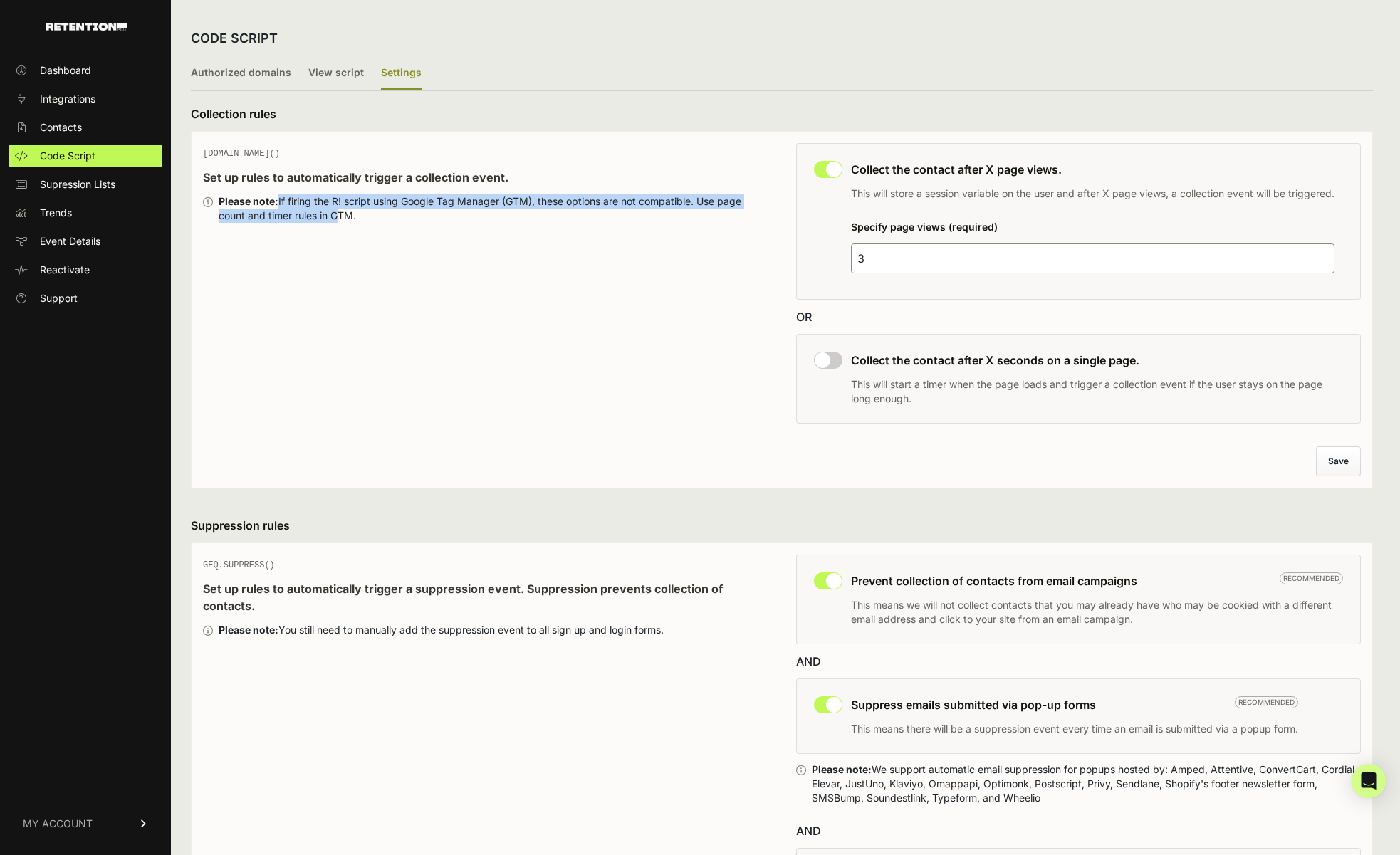
drag, startPoint x: 278, startPoint y: 200, endPoint x: 328, endPoint y: 216, distance: 52.5
click at [328, 216] on div "Please note: If firing the R! script using Google Tag Manager (GTM), these opti…" at bounding box center [493, 208] width 549 height 28
click at [342, 219] on div "Please note: If firing the R! script using Google Tag Manager (GTM), these opti…" at bounding box center [493, 208] width 549 height 28
drag, startPoint x: 342, startPoint y: 219, endPoint x: 274, endPoint y: 199, distance: 70.9
click at [274, 199] on div "Please note: If firing the R! script using Google Tag Manager (GTM), these opti…" at bounding box center [493, 208] width 549 height 28
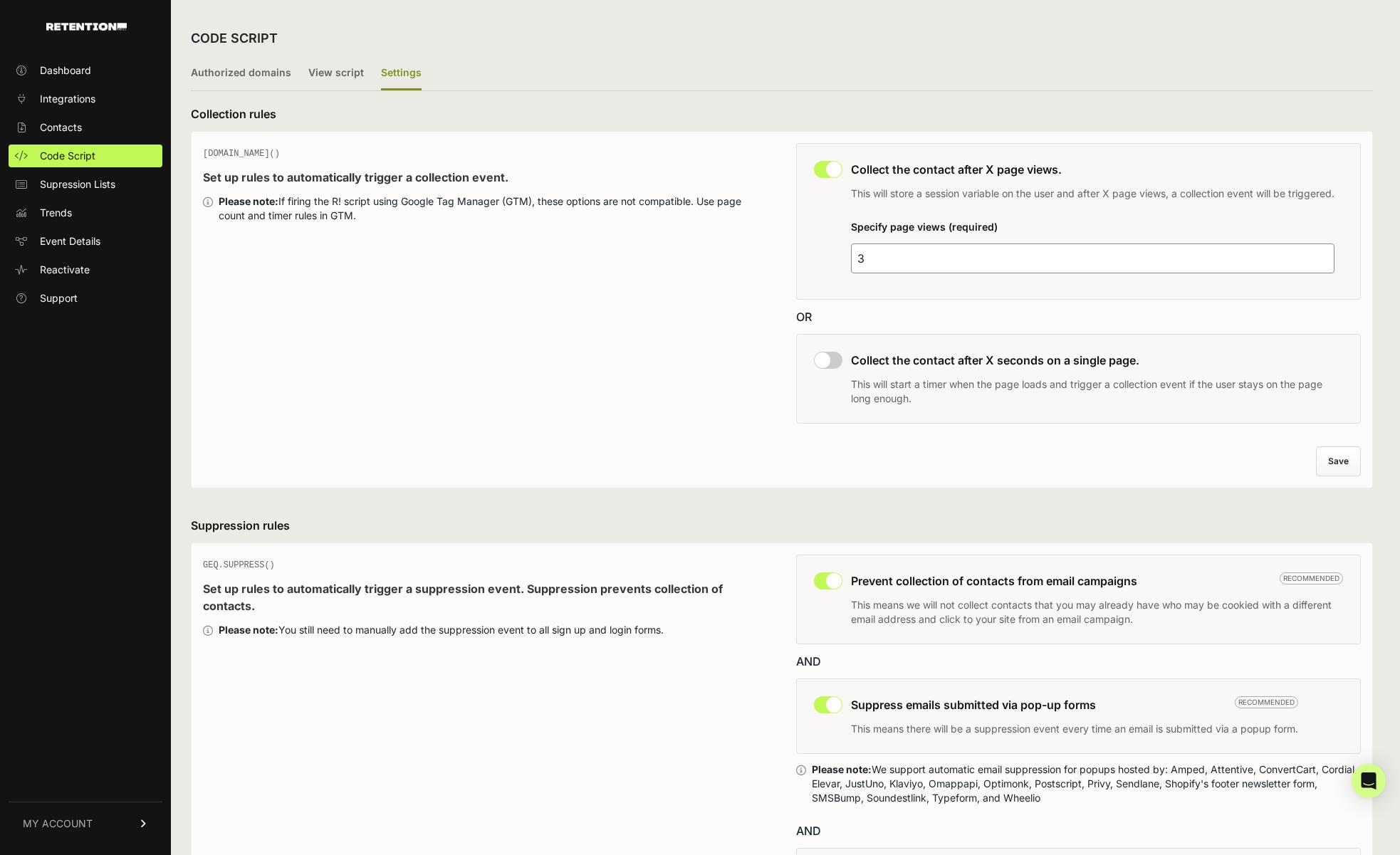
click at [208, 114] on h3 "Collection rules" at bounding box center [782, 113] width 1182 height 17
drag, startPoint x: 208, startPoint y: 114, endPoint x: 245, endPoint y: 155, distance: 55.2
click at [245, 155] on form "Collection rules GEQ.PAGE() Set up rules to automatically trigger a collection …" at bounding box center [782, 296] width 1182 height 383
click at [245, 155] on span "GEQ.PAGE()" at bounding box center [241, 153] width 77 height 10
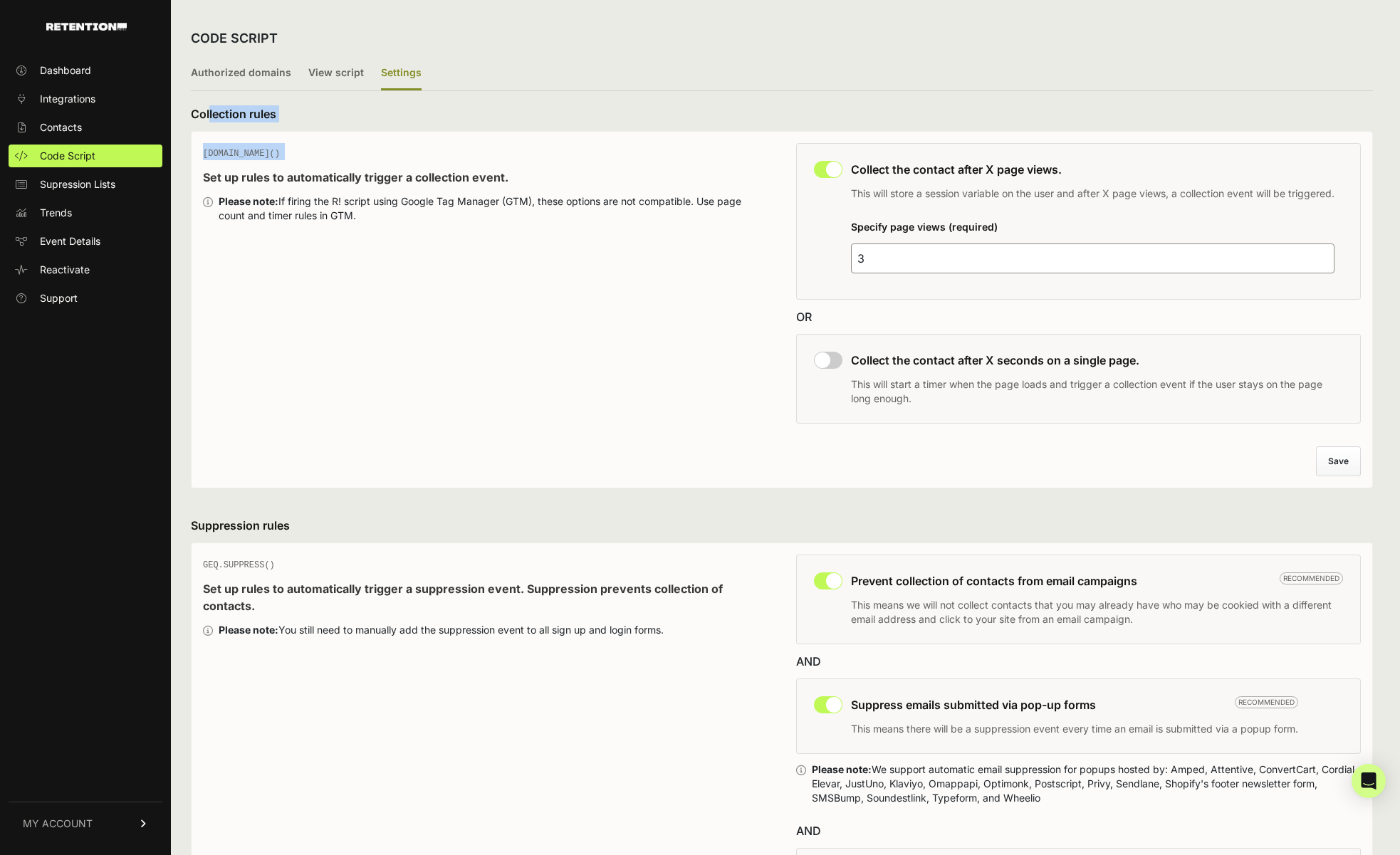
drag, startPoint x: 245, startPoint y: 155, endPoint x: 215, endPoint y: 148, distance: 30.8
click at [215, 149] on span "GEQ.PAGE()" at bounding box center [241, 153] width 77 height 10
drag, startPoint x: 215, startPoint y: 148, endPoint x: 271, endPoint y: 157, distance: 56.7
click at [271, 157] on div "GEQ.PAGE() Set up rules to automatically trigger a collection event. Please not…" at bounding box center [484, 287] width 564 height 289
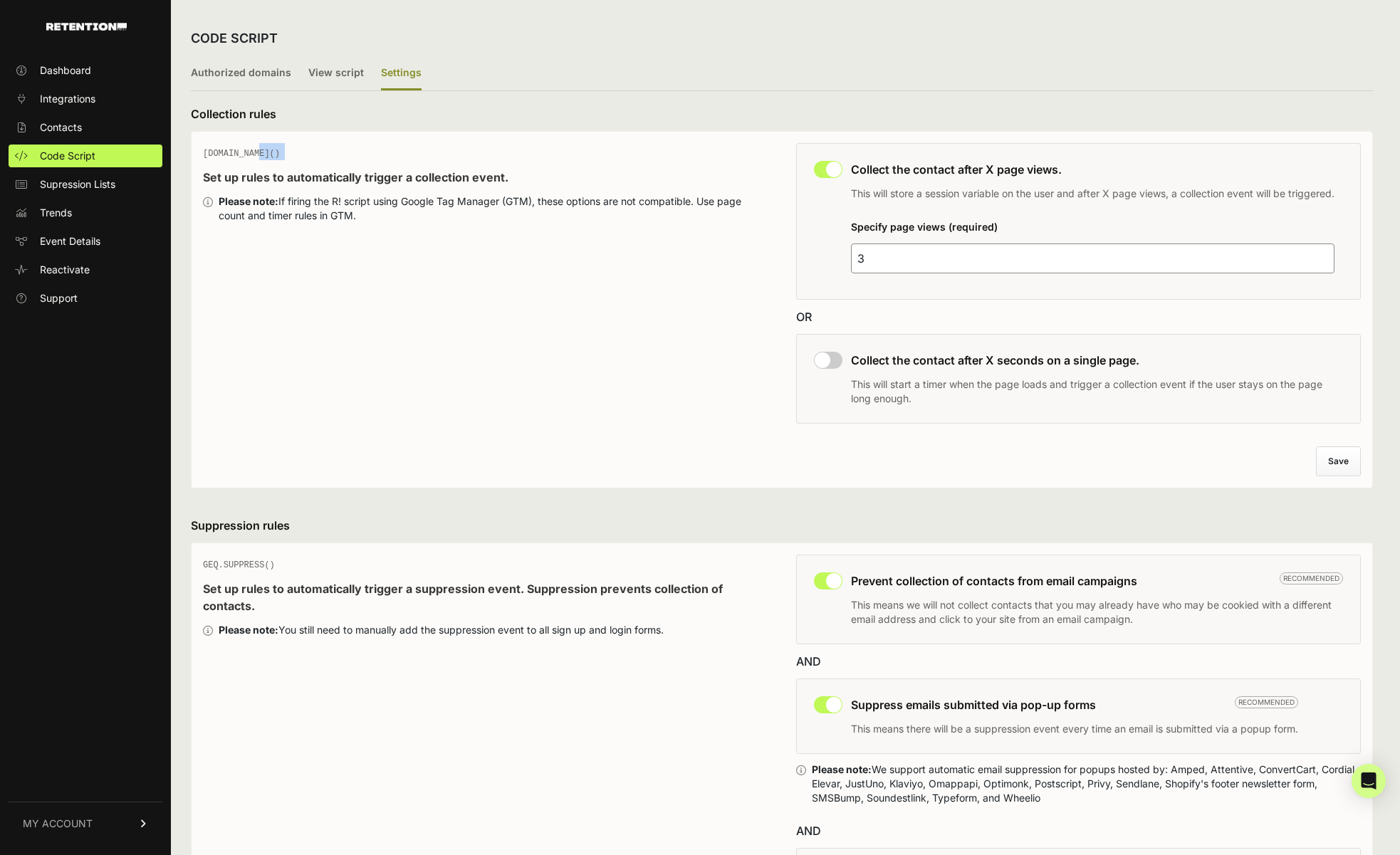
click at [229, 152] on span "GEQ.PAGE()" at bounding box center [241, 153] width 77 height 10
click at [469, 296] on div "GEQ.PAGE() Set up rules to automatically trigger a collection event. Please not…" at bounding box center [484, 287] width 564 height 289
drag, startPoint x: 440, startPoint y: 286, endPoint x: 187, endPoint y: 151, distance: 286.8
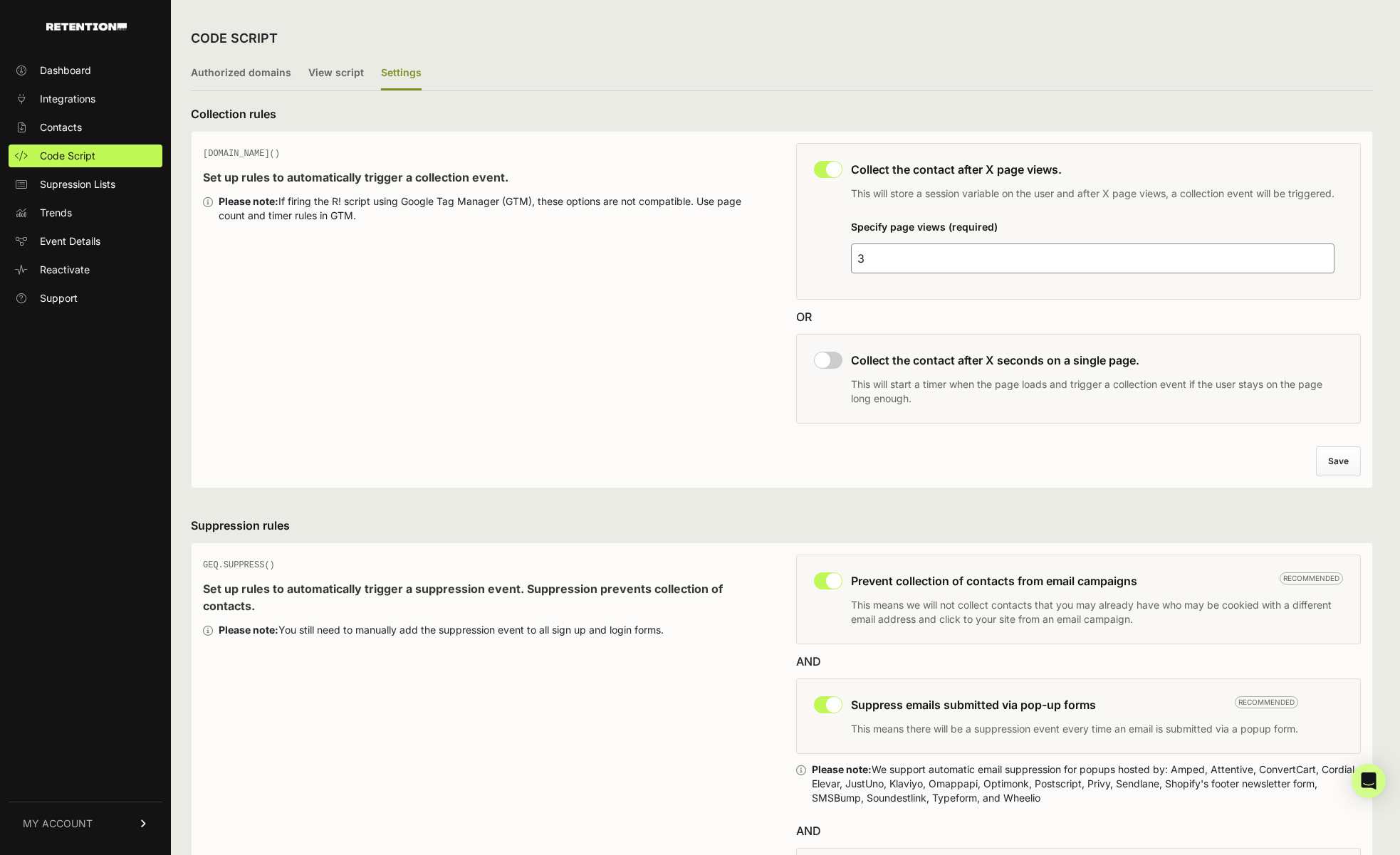
click at [187, 151] on div "CODE SCRIPT Authorized domains View script Settings 2/3 Install script View, in…" at bounding box center [782, 687] width 1222 height 1376
click at [191, 148] on div "GEQ.PAGE() Set up rules to automatically trigger a collection event. Please not…" at bounding box center [782, 310] width 1182 height 358
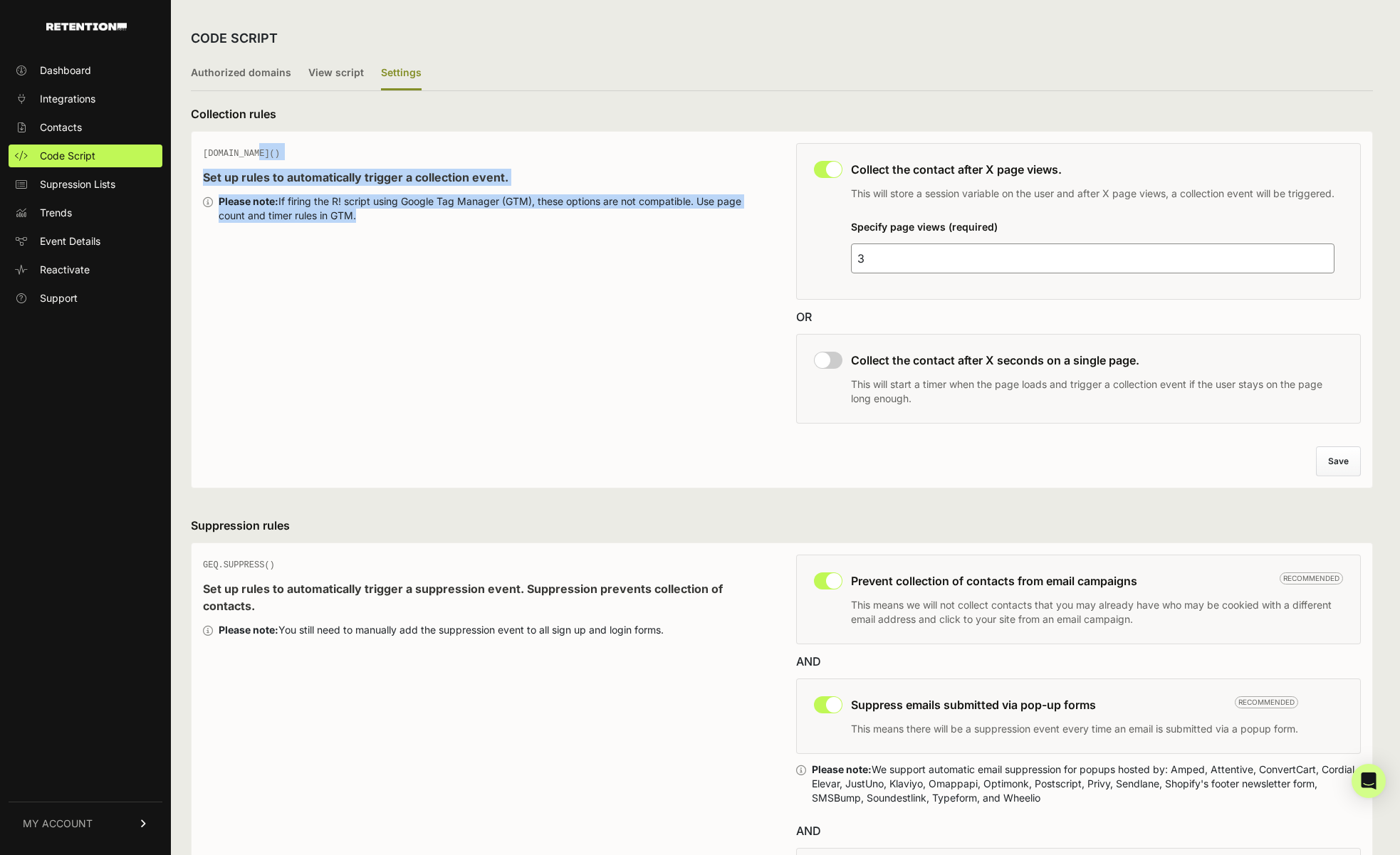
drag, startPoint x: 191, startPoint y: 148, endPoint x: 402, endPoint y: 242, distance: 231.0
click at [402, 242] on div "GEQ.PAGE() Set up rules to automatically trigger a collection event. Please not…" at bounding box center [782, 310] width 1182 height 358
click at [402, 242] on div "GEQ.PAGE() Set up rules to automatically trigger a collection event. Please not…" at bounding box center [484, 287] width 564 height 289
drag, startPoint x: 365, startPoint y: 229, endPoint x: 225, endPoint y: 152, distance: 159.8
click at [225, 152] on div "GEQ.PAGE() Set up rules to automatically trigger a collection event. Please not…" at bounding box center [484, 287] width 564 height 289
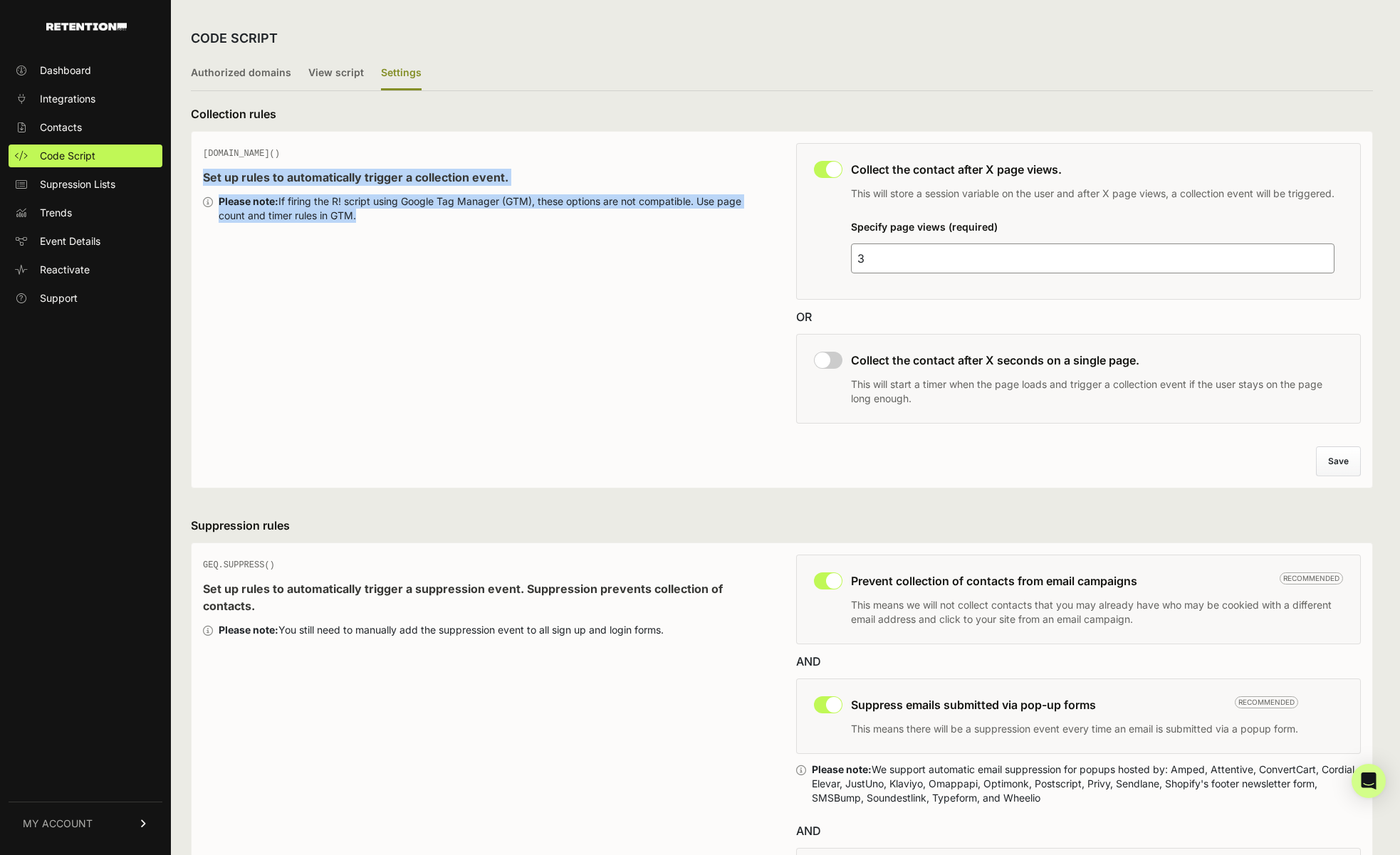
click at [223, 150] on span "GEQ.PAGE()" at bounding box center [241, 153] width 77 height 10
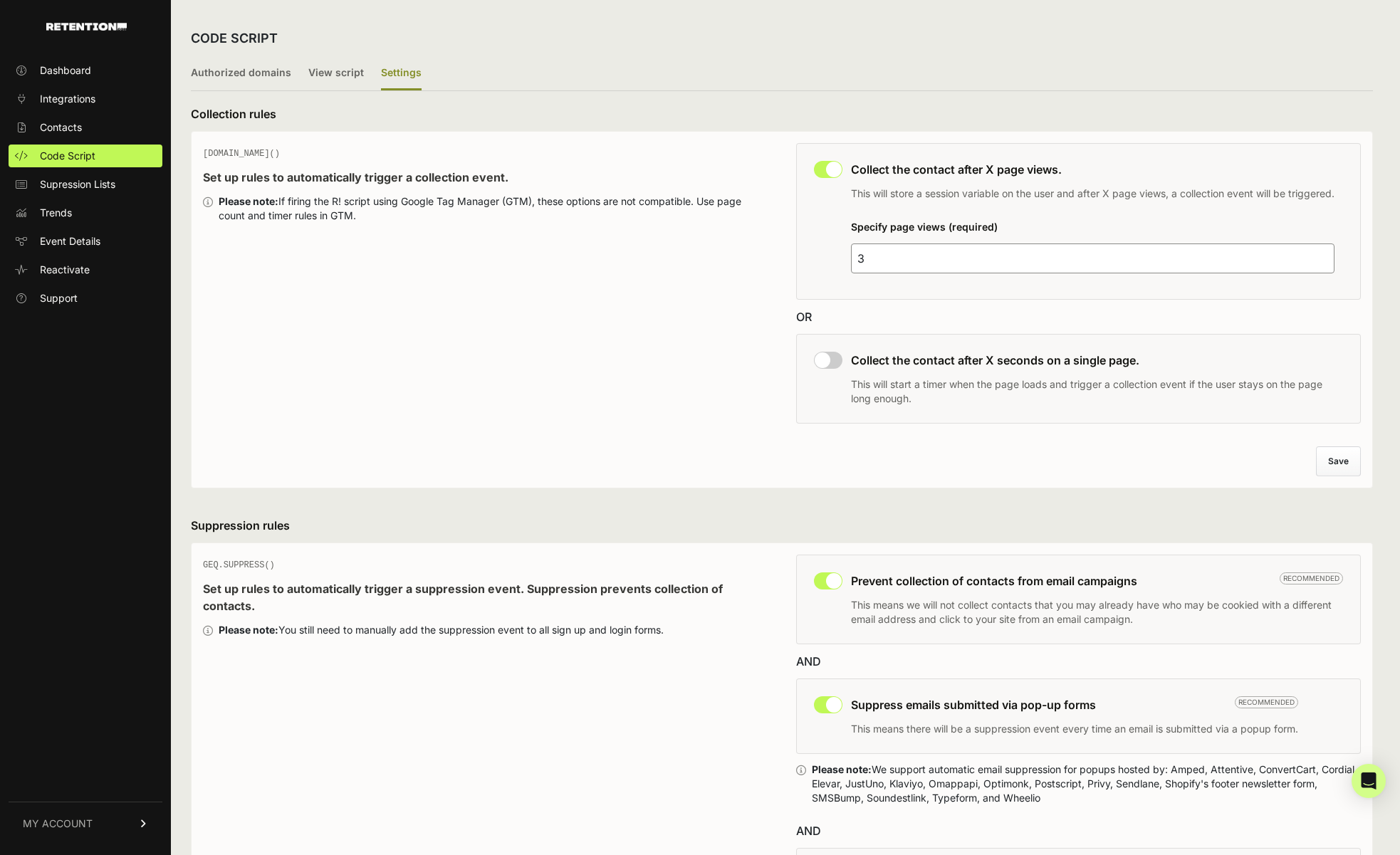
drag, startPoint x: 429, startPoint y: 223, endPoint x: 220, endPoint y: 155, distance: 219.8
click at [220, 155] on div "GEQ.PAGE() Set up rules to automatically trigger a collection event. Please not…" at bounding box center [484, 287] width 564 height 289
click at [220, 155] on span "GEQ.PAGE()" at bounding box center [241, 153] width 77 height 10
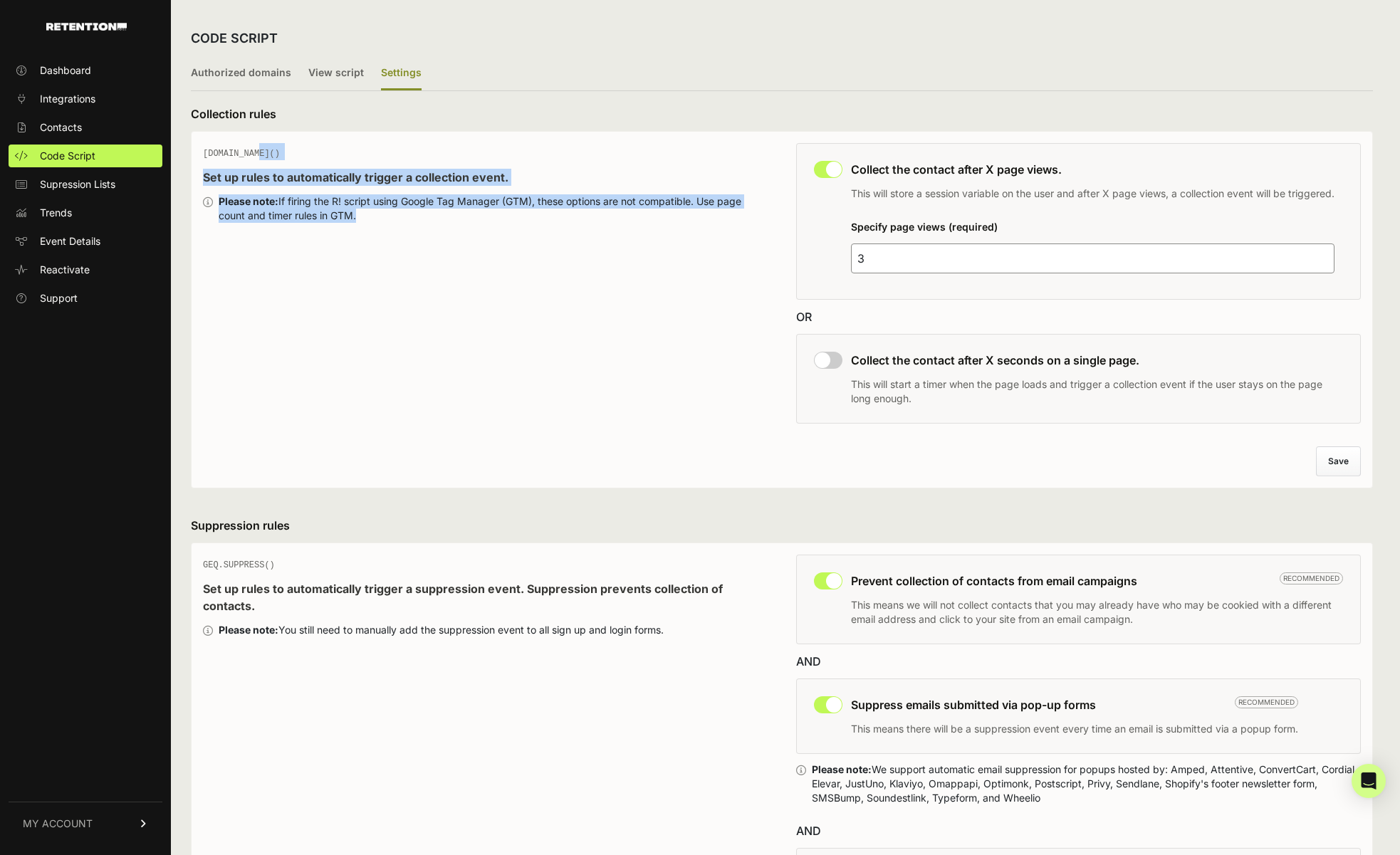
drag, startPoint x: 220, startPoint y: 155, endPoint x: 394, endPoint y: 262, distance: 204.3
click at [394, 262] on div "GEQ.PAGE() Set up rules to automatically trigger a collection event. Please not…" at bounding box center [484, 287] width 564 height 289
drag, startPoint x: 398, startPoint y: 262, endPoint x: 435, endPoint y: 271, distance: 38.1
click at [403, 264] on div "GEQ.PAGE() Set up rules to automatically trigger a collection event. Please not…" at bounding box center [484, 287] width 564 height 289
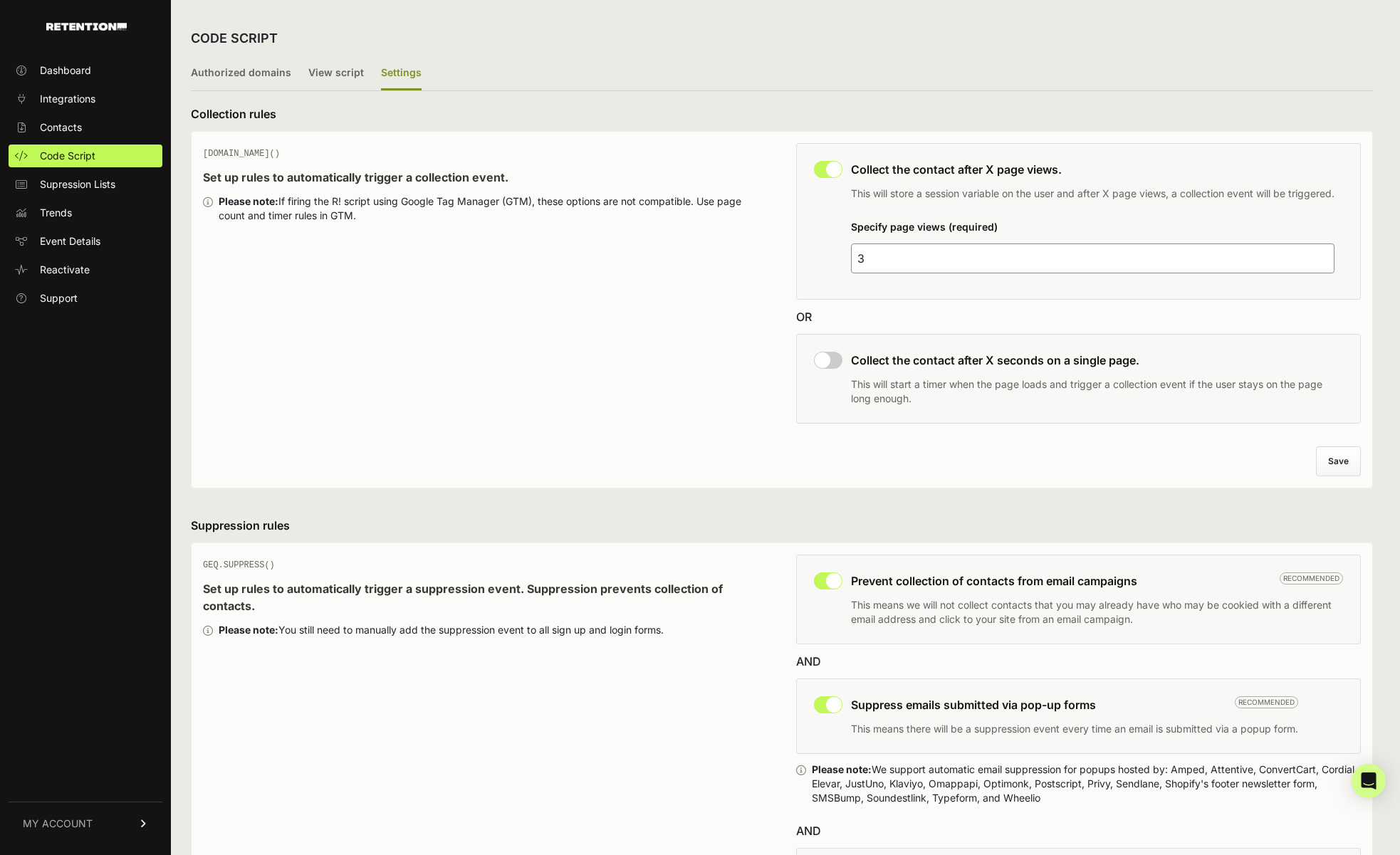
click at [727, 532] on h3 "Suppression rules" at bounding box center [782, 525] width 1182 height 17
click at [236, 111] on h3 "Collection rules" at bounding box center [782, 113] width 1182 height 17
drag, startPoint x: 236, startPoint y: 111, endPoint x: 285, endPoint y: 150, distance: 62.6
click at [285, 150] on form "Collection rules GEQ.PAGE() Set up rules to automatically trigger a collection …" at bounding box center [782, 296] width 1182 height 383
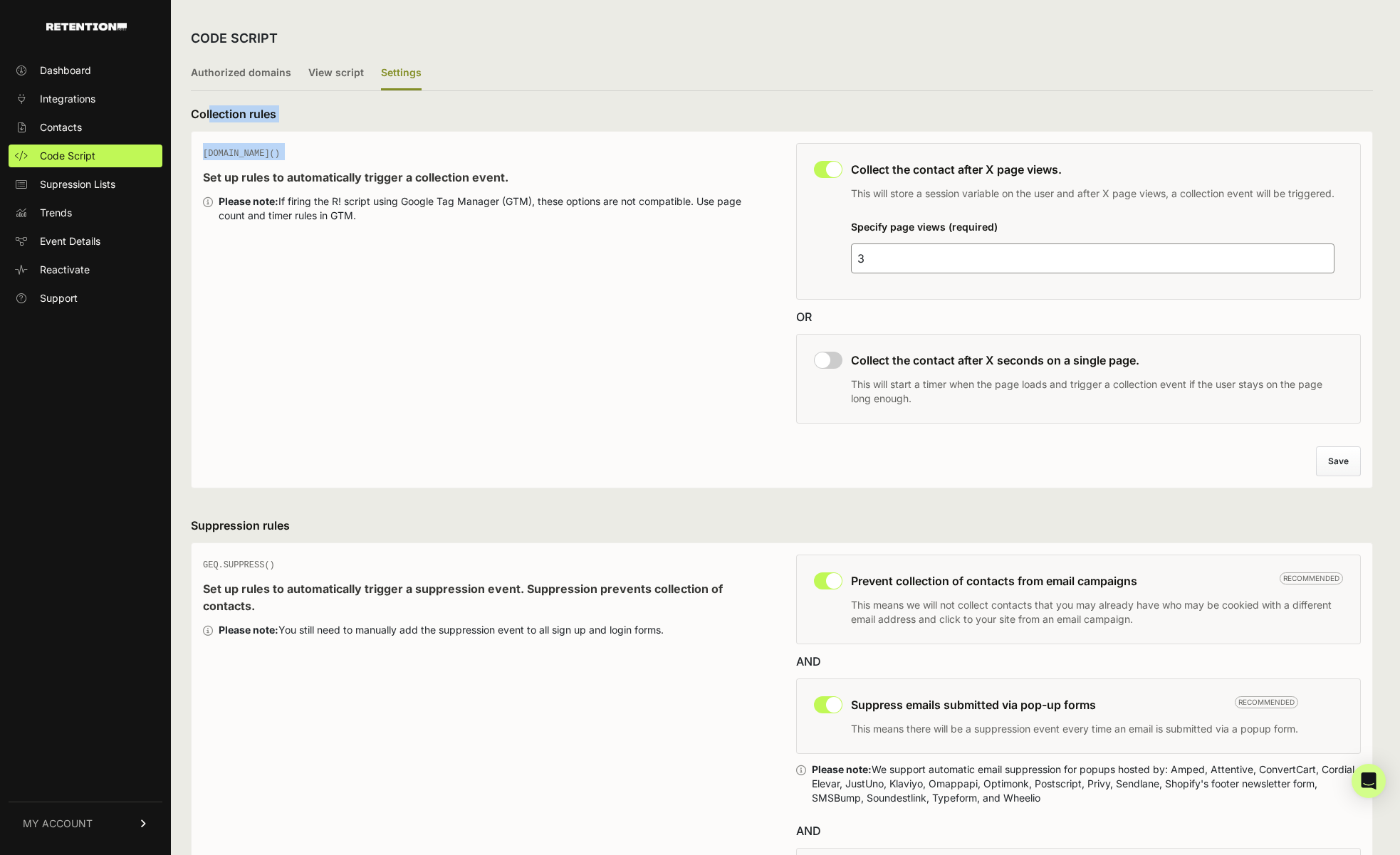
click at [285, 150] on div "GEQ.PAGE() Set up rules to automatically trigger a collection event. Please not…" at bounding box center [484, 287] width 564 height 289
drag, startPoint x: 285, startPoint y: 150, endPoint x: 174, endPoint y: 150, distance: 111.0
click at [174, 150] on div "CODE SCRIPT Authorized domains View script Settings 2/3 Install script View, in…" at bounding box center [782, 687] width 1222 height 1376
click at [232, 155] on span "GEQ.PAGE()" at bounding box center [241, 153] width 77 height 10
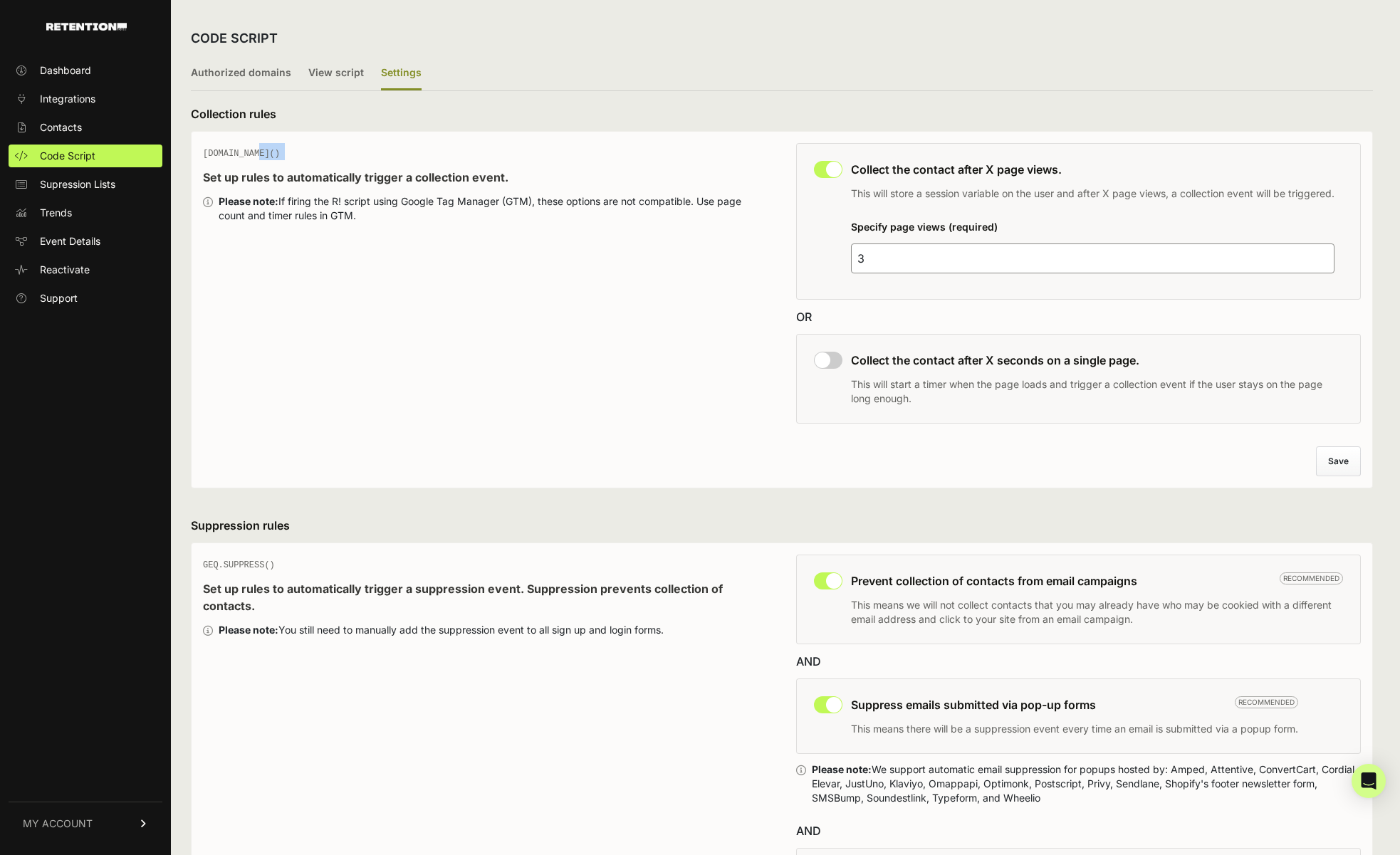
click at [232, 155] on span "GEQ.PAGE()" at bounding box center [241, 153] width 77 height 10
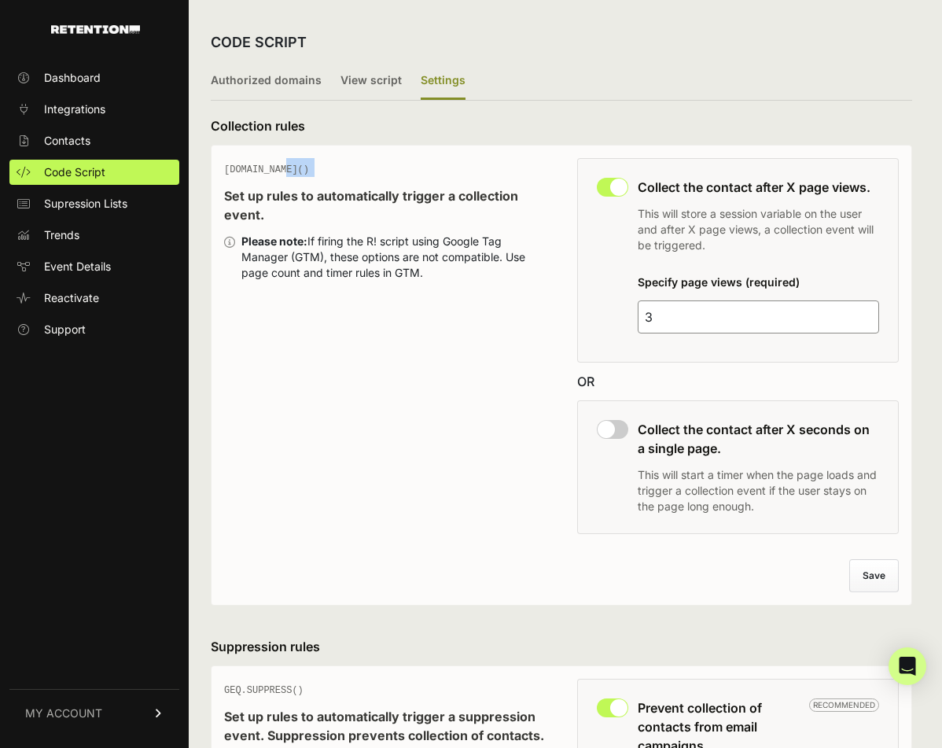
drag, startPoint x: 345, startPoint y: 498, endPoint x: 209, endPoint y: 147, distance: 376.1
